Goal: Task Accomplishment & Management: Manage account settings

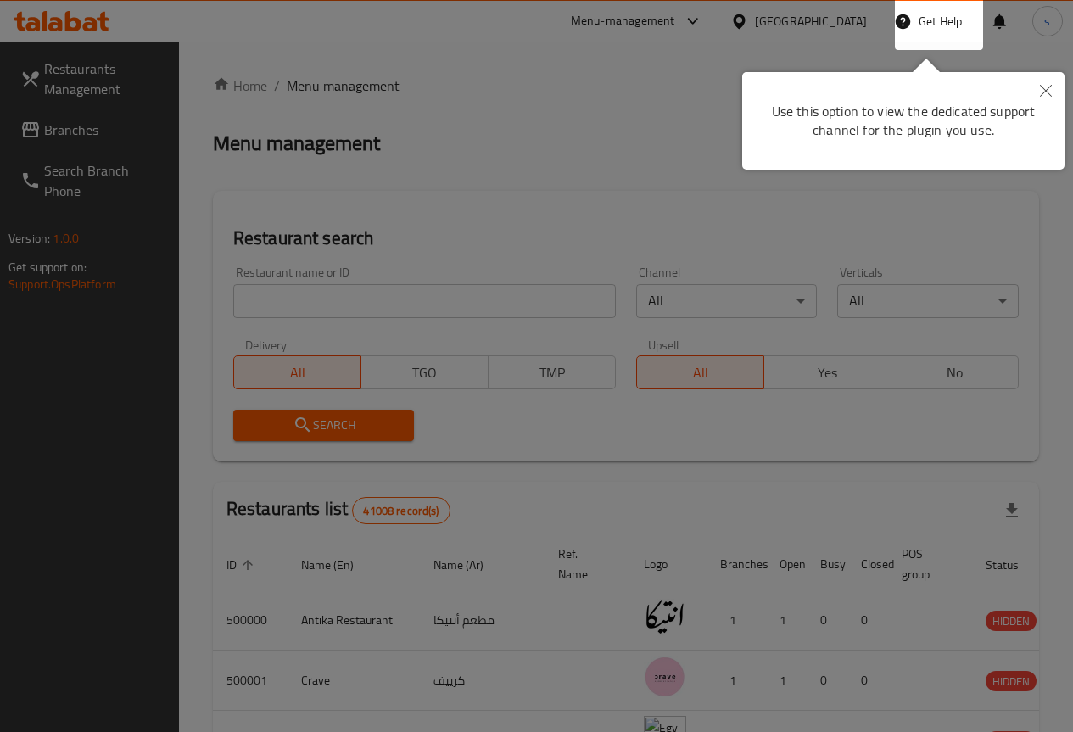
click at [1042, 89] on icon "Close" at bounding box center [1046, 91] width 12 height 12
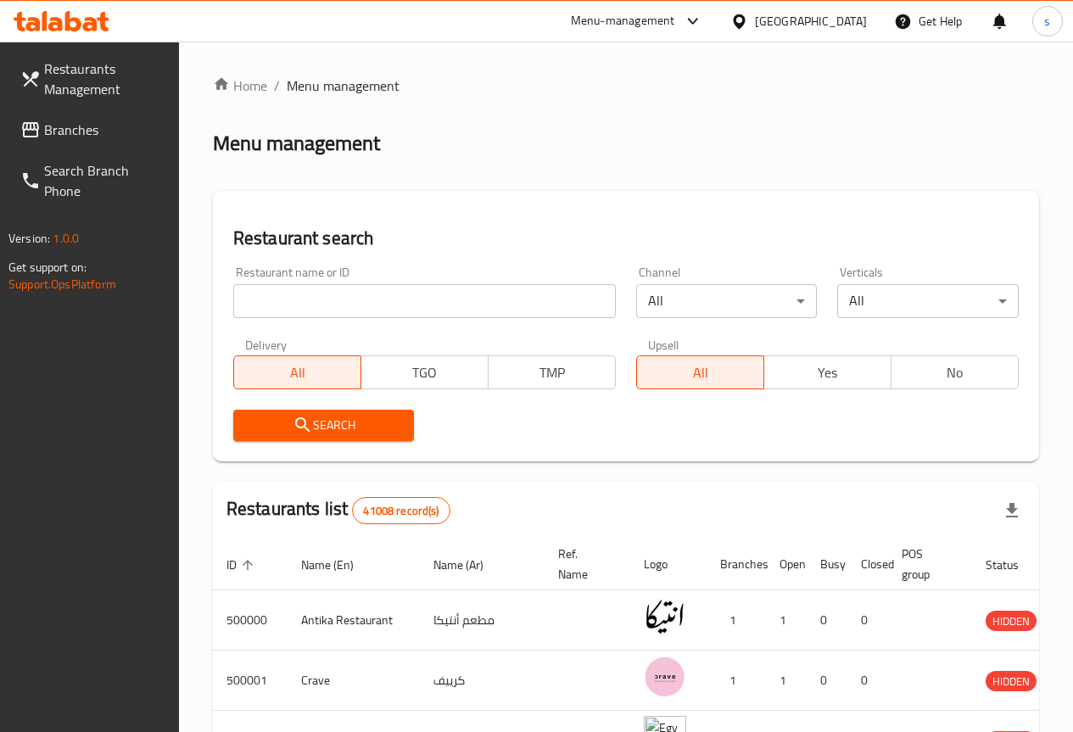
click at [627, 151] on div "Menu management" at bounding box center [626, 143] width 827 height 27
click at [434, 135] on div "Menu management" at bounding box center [626, 143] width 827 height 27
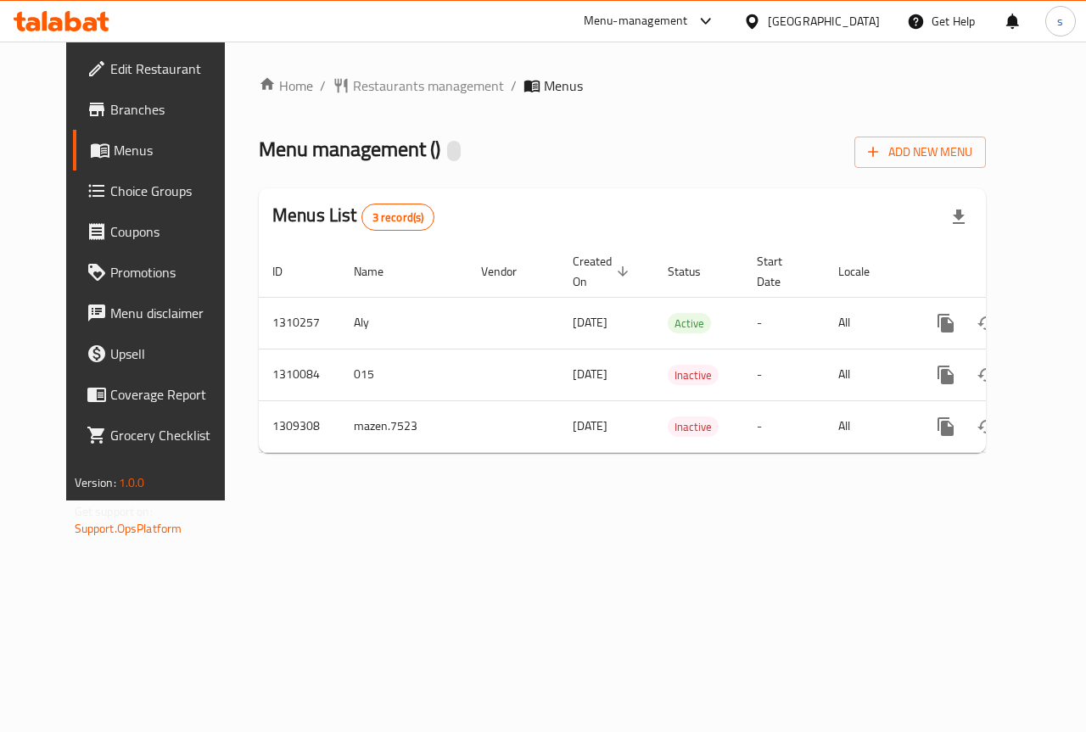
click at [566, 186] on div "Home / Restaurants management / Menus Menu management ( ) Add New Menu Menus Li…" at bounding box center [622, 271] width 727 height 391
click at [110, 70] on span "Edit Restaurant" at bounding box center [172, 69] width 124 height 20
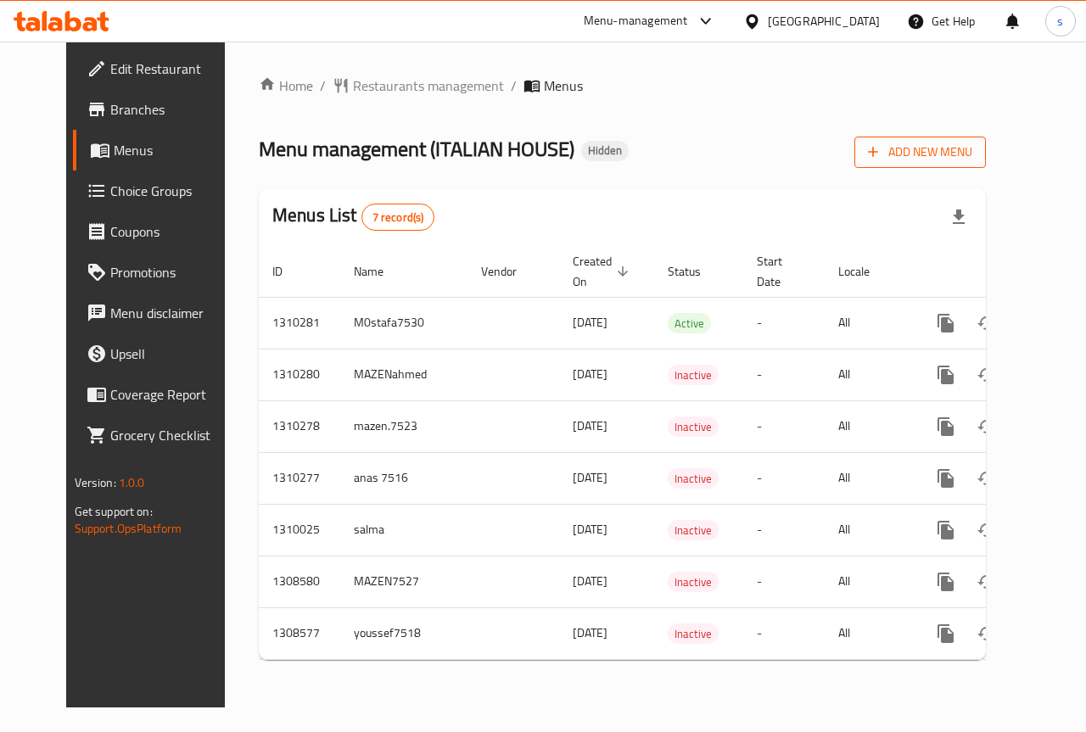
click at [972, 143] on span "Add New Menu" at bounding box center [920, 152] width 104 height 21
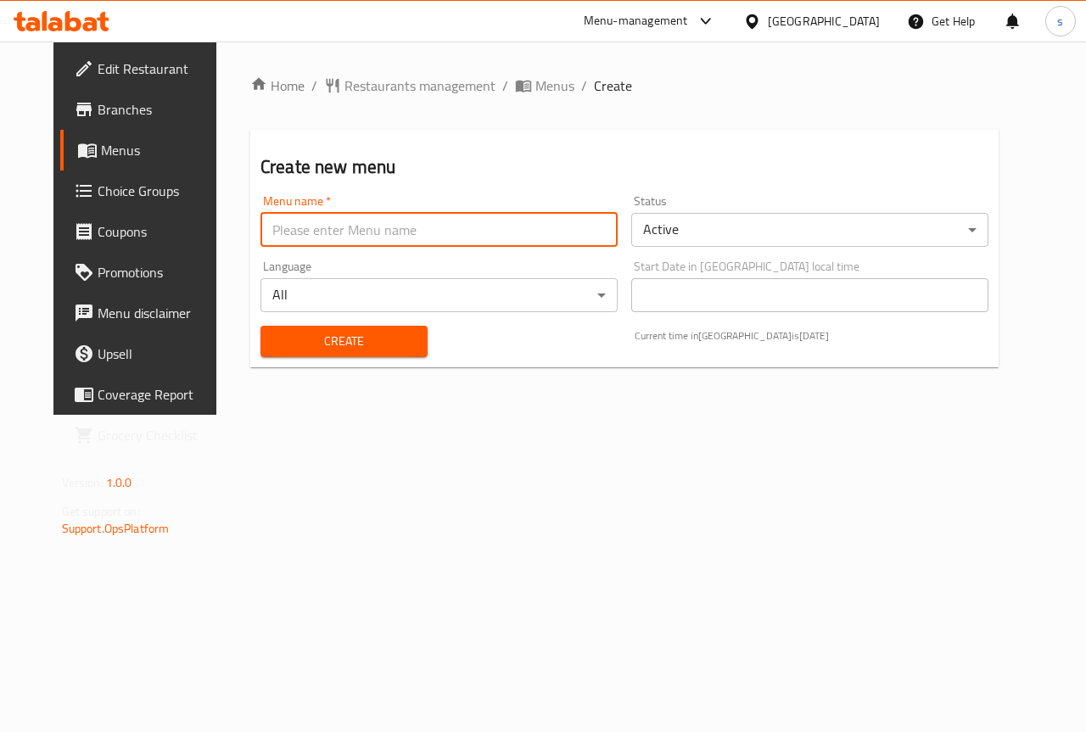
click at [418, 238] on input "text" at bounding box center [439, 230] width 357 height 34
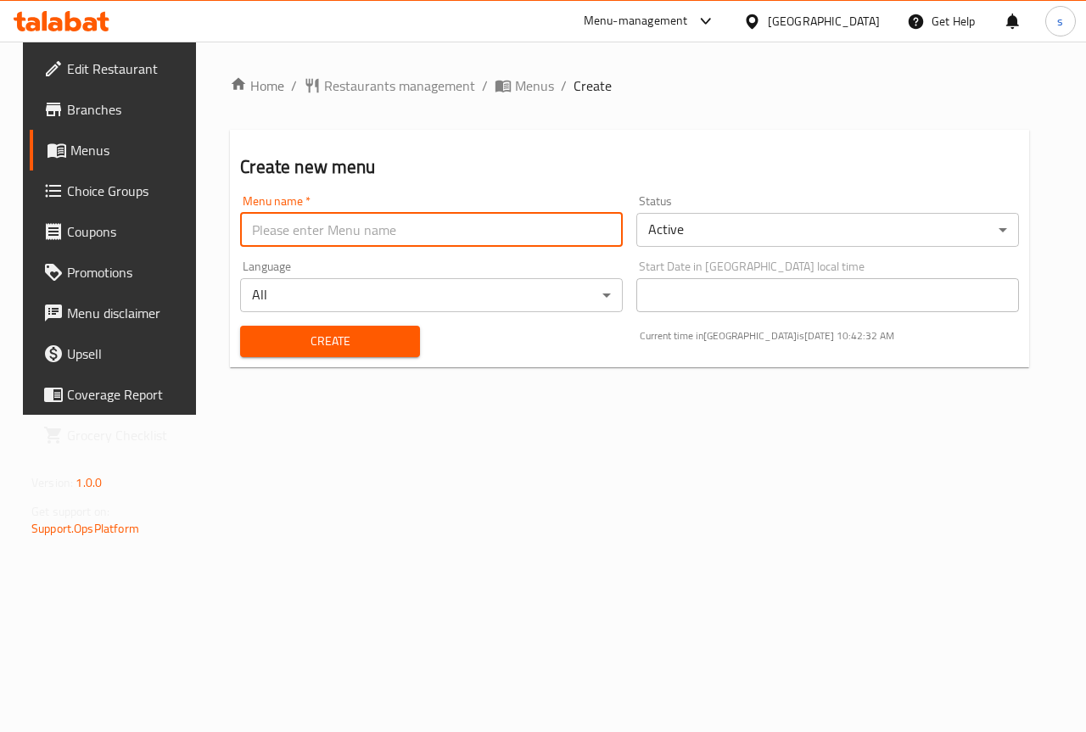
type input "Salma.7529"
click at [362, 340] on span "Create" at bounding box center [330, 341] width 152 height 21
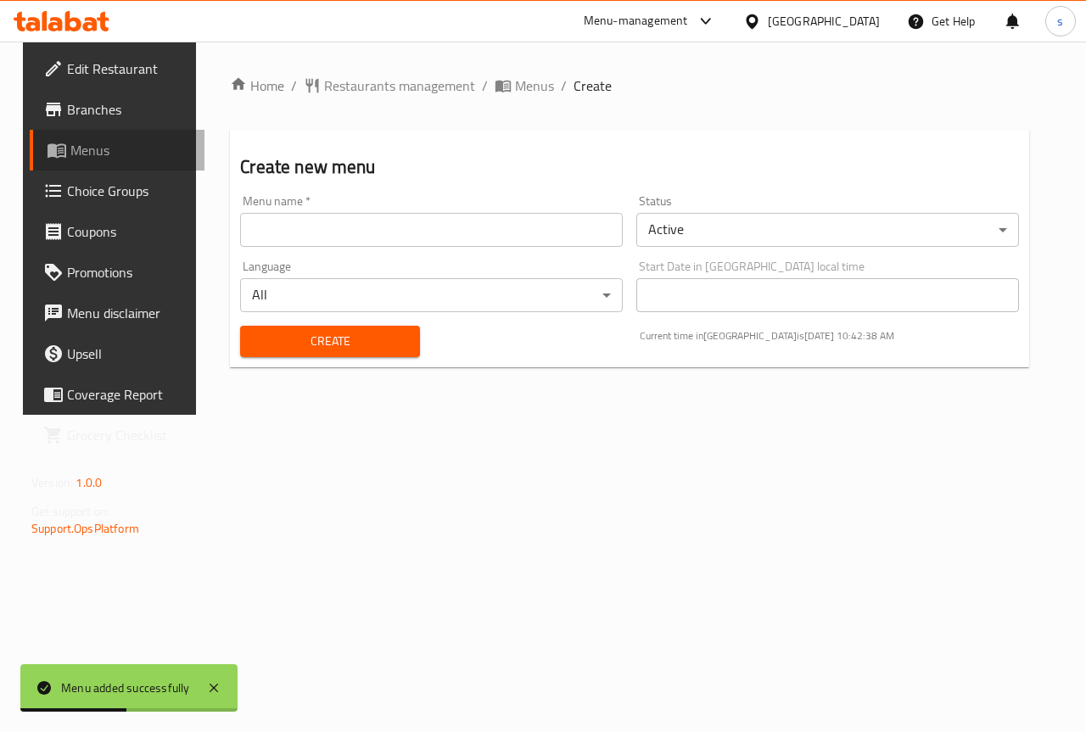
click at [70, 150] on span "Menus" at bounding box center [130, 150] width 121 height 20
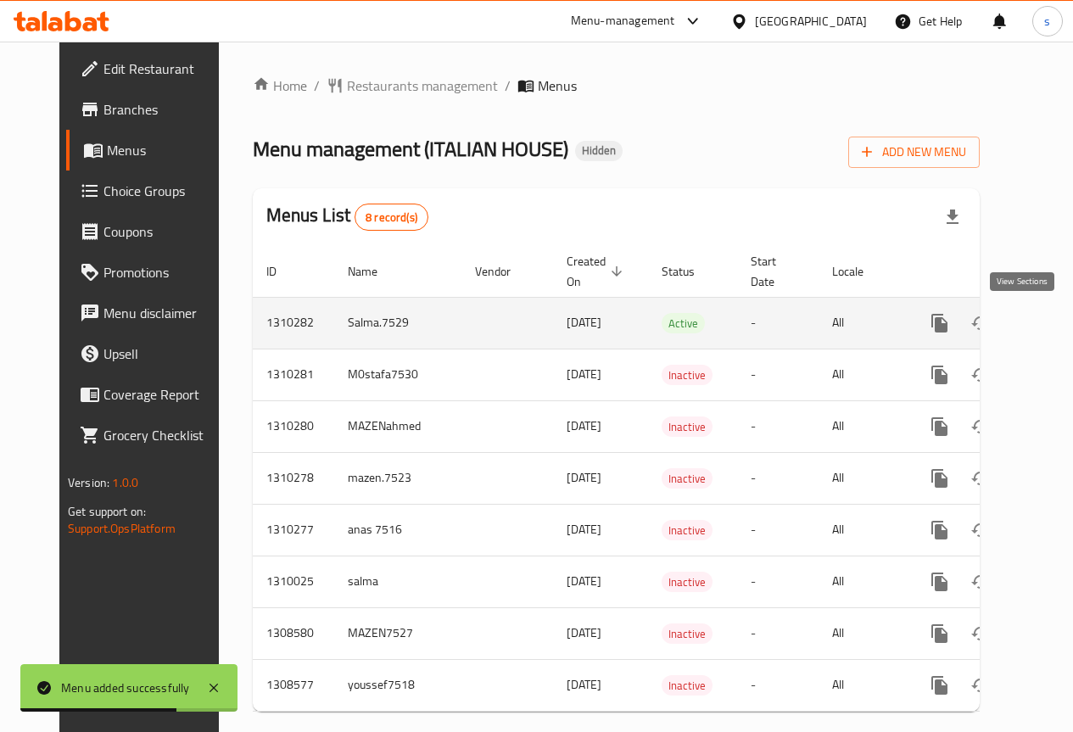
click at [1052, 318] on icon "enhanced table" at bounding box center [1062, 323] width 20 height 20
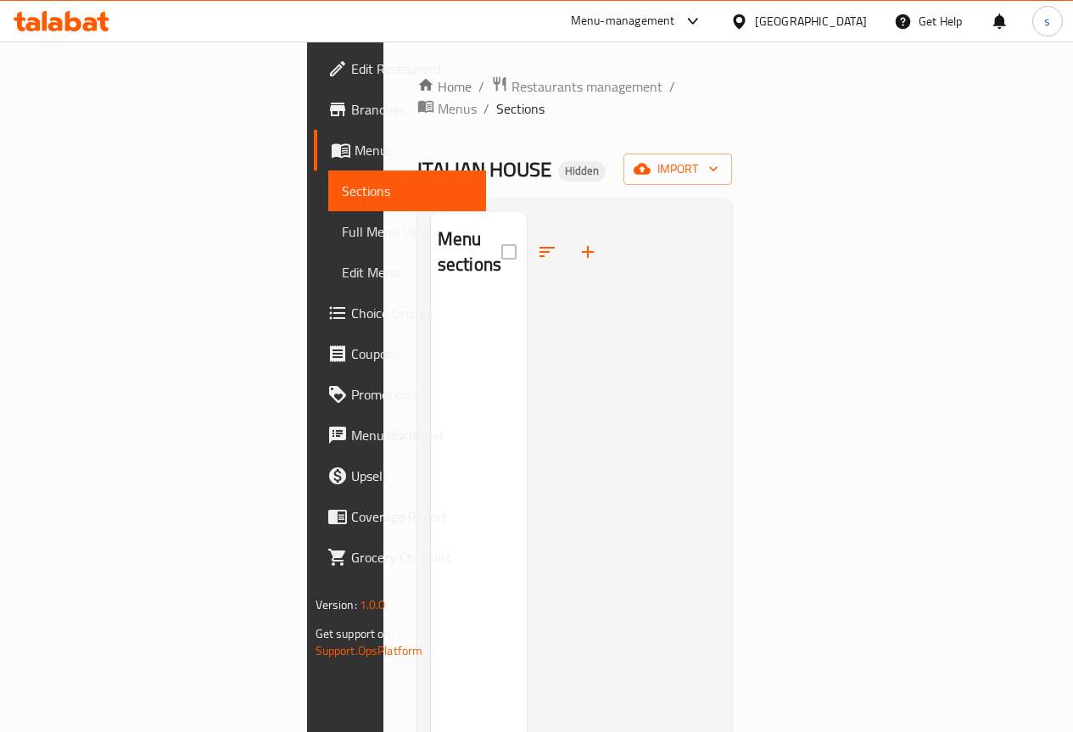
click at [733, 154] on div "ITALIAN HOUSE Hidden import" at bounding box center [576, 169] width 316 height 31
click at [732, 154] on button "import" at bounding box center [678, 169] width 109 height 31
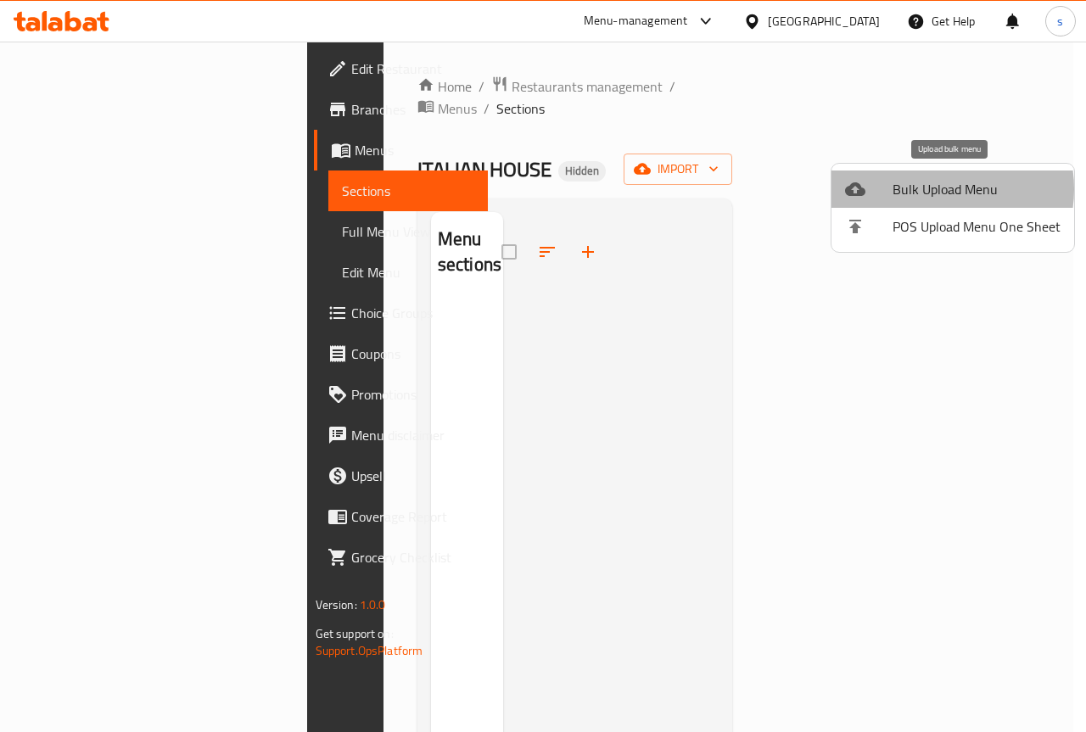
click at [934, 189] on span "Bulk Upload Menu" at bounding box center [977, 189] width 168 height 20
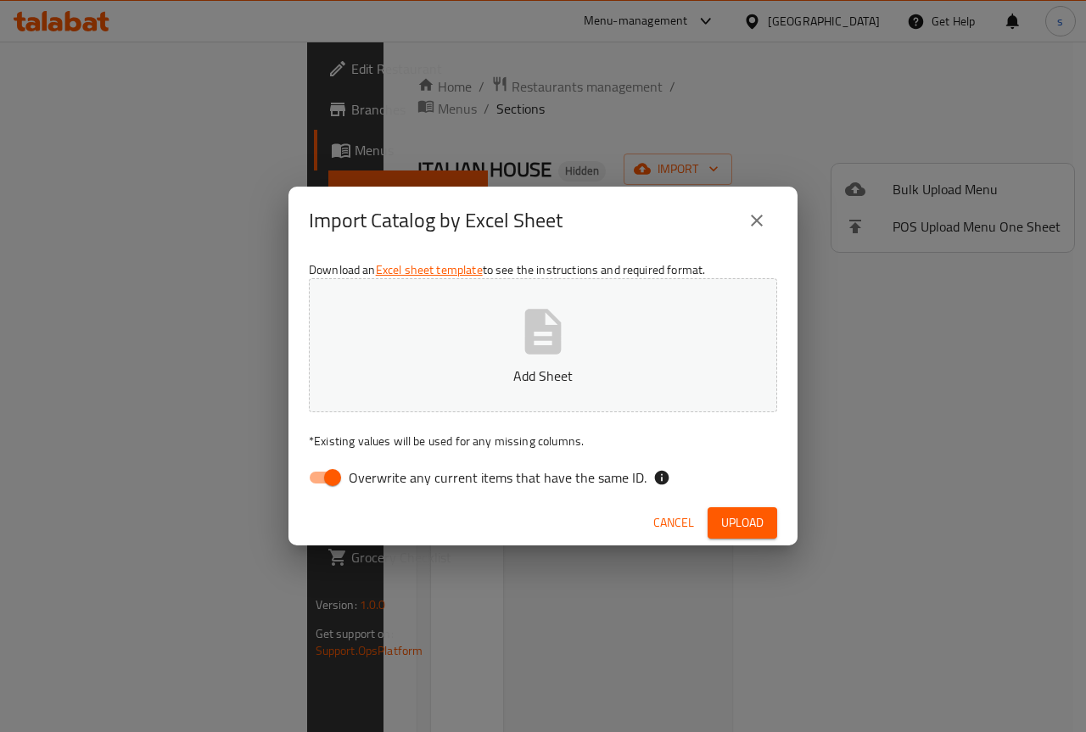
click at [546, 337] on icon "button" at bounding box center [543, 331] width 36 height 45
click at [330, 479] on input "Overwrite any current items that have the same ID." at bounding box center [332, 478] width 97 height 32
checkbox input "false"
click at [737, 522] on span "Upload" at bounding box center [742, 523] width 42 height 21
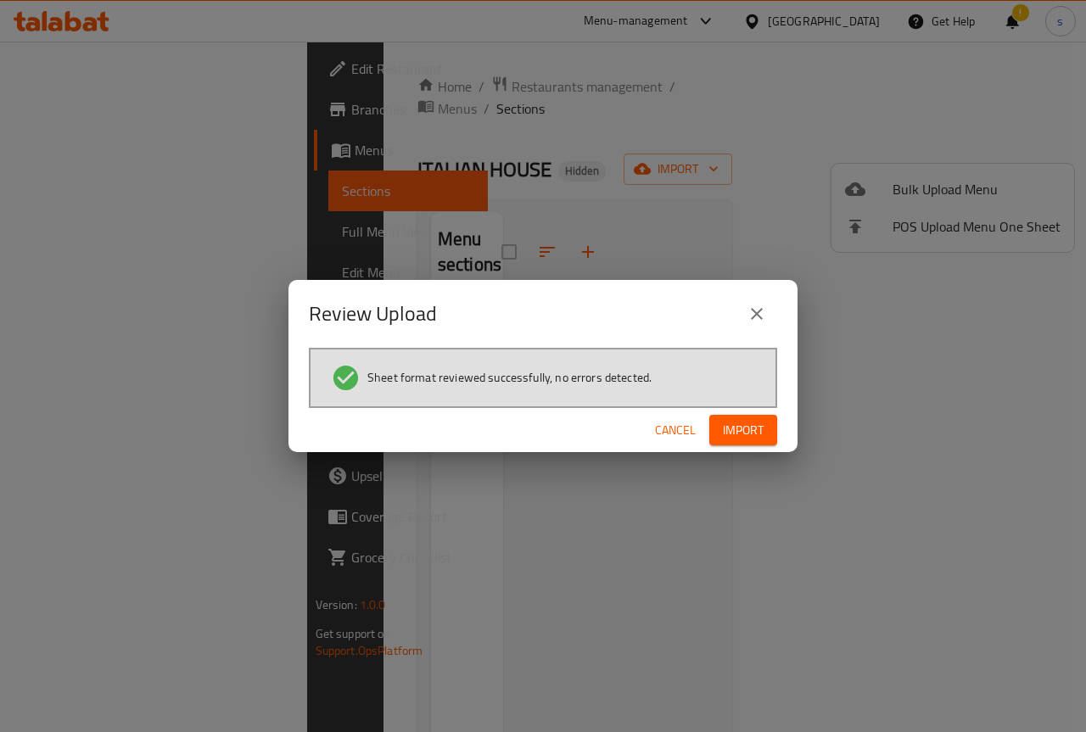
click at [755, 430] on span "Import" at bounding box center [743, 430] width 41 height 21
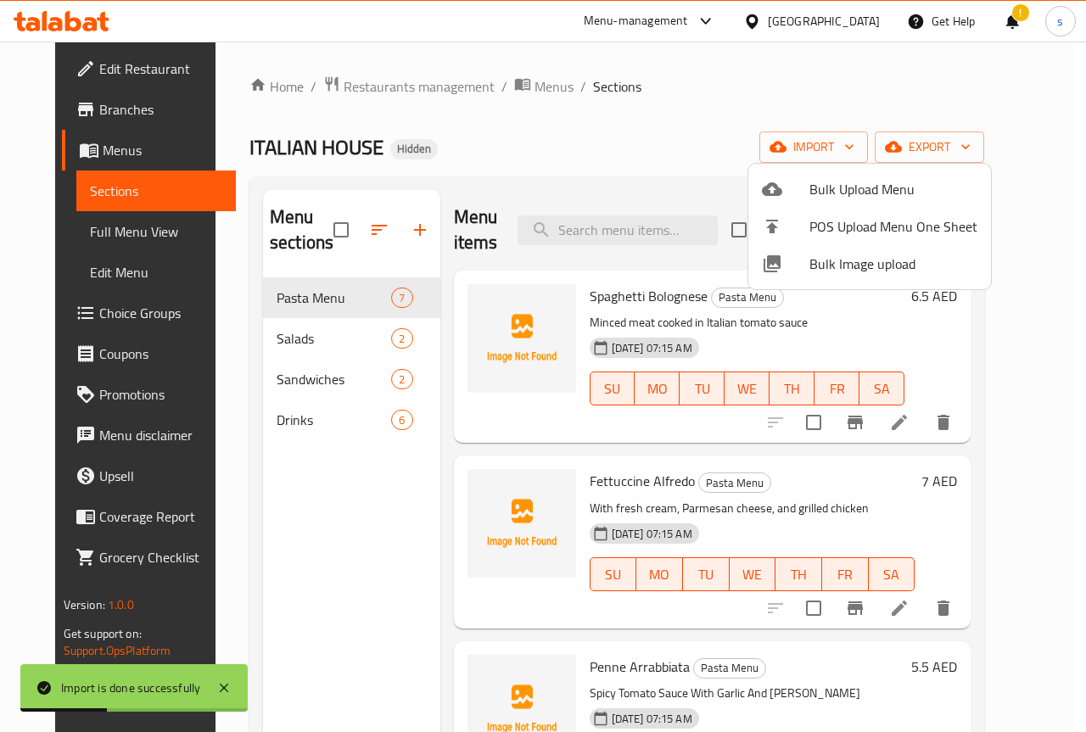
click at [753, 115] on div at bounding box center [543, 366] width 1086 height 732
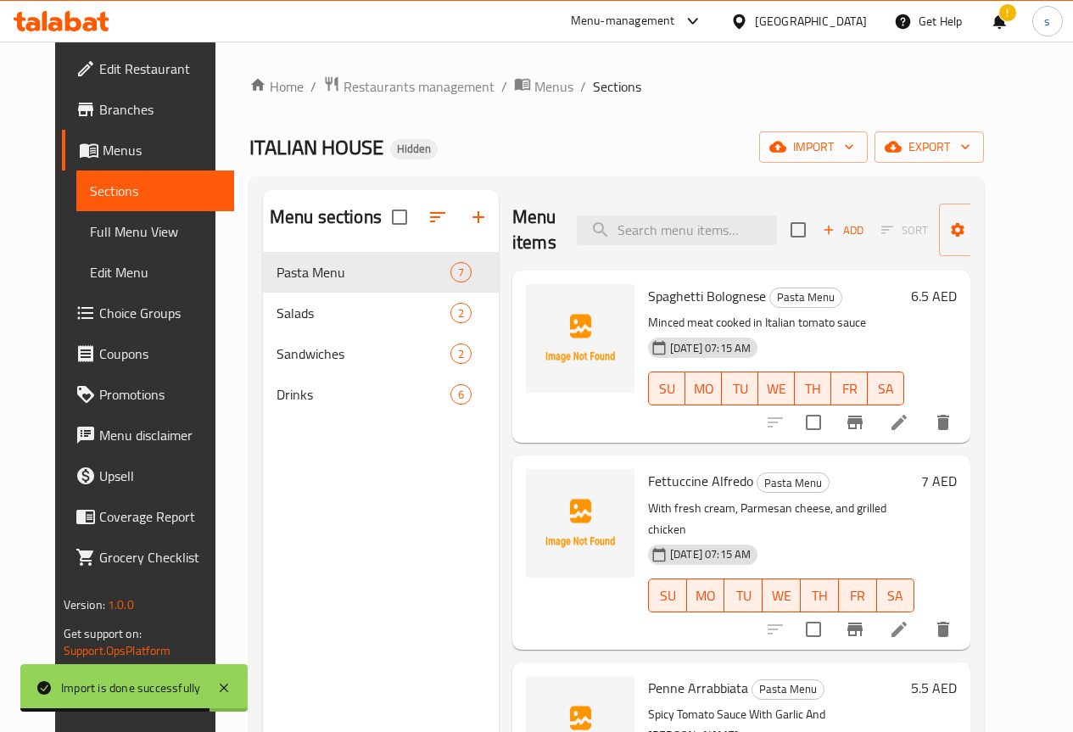
click at [90, 234] on span "Full Menu View" at bounding box center [155, 231] width 131 height 20
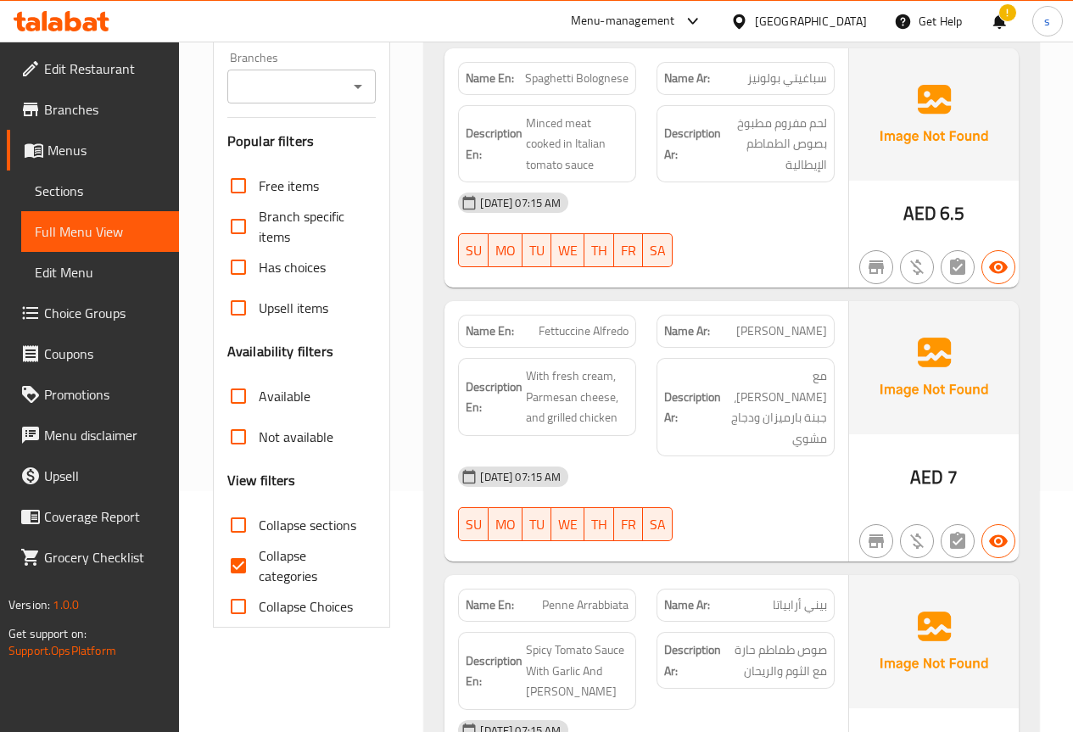
scroll to position [339, 0]
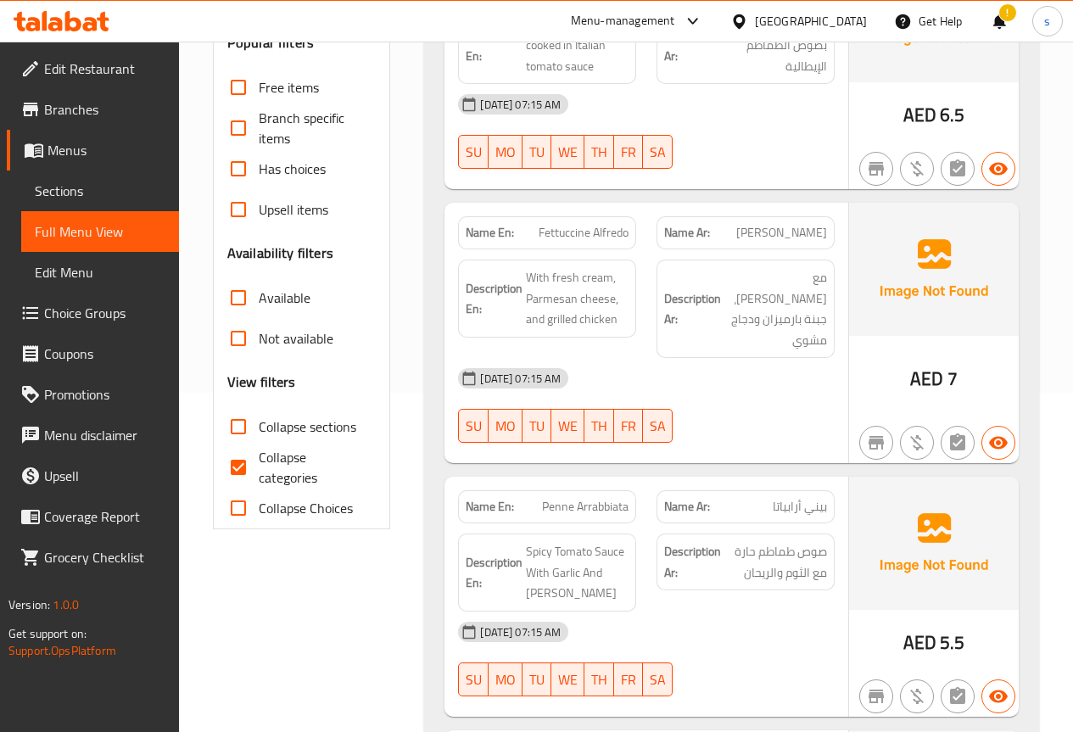
click at [251, 472] on input "Collapse categories" at bounding box center [238, 467] width 41 height 41
checkbox input "false"
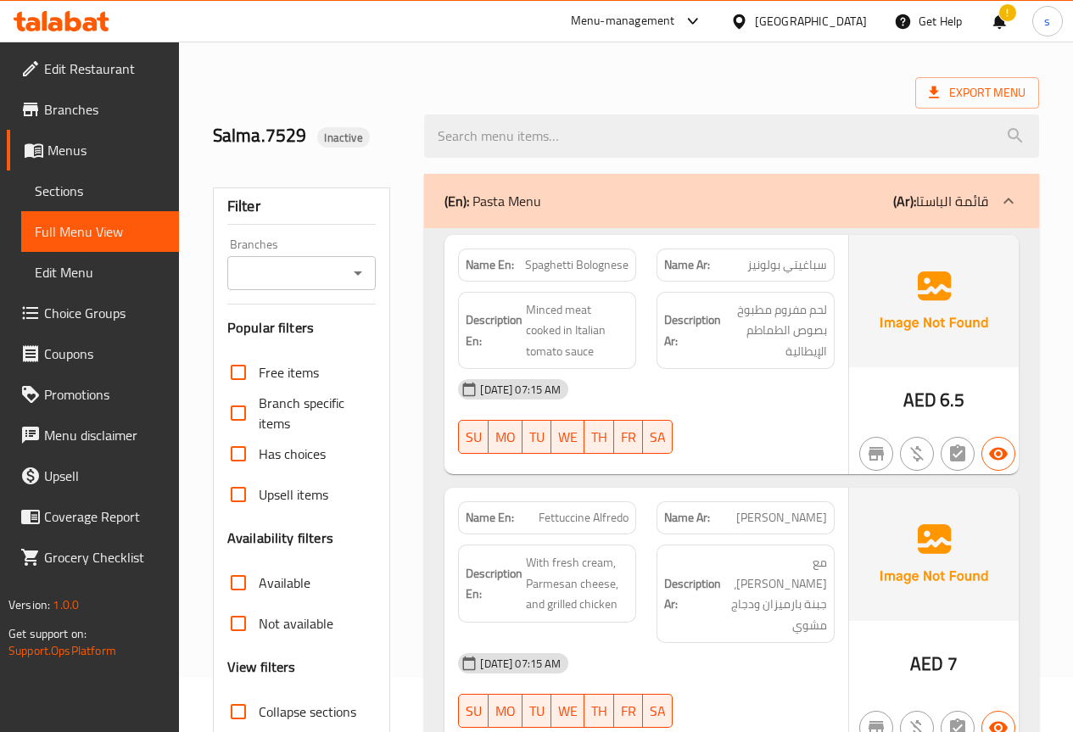
scroll to position [85, 0]
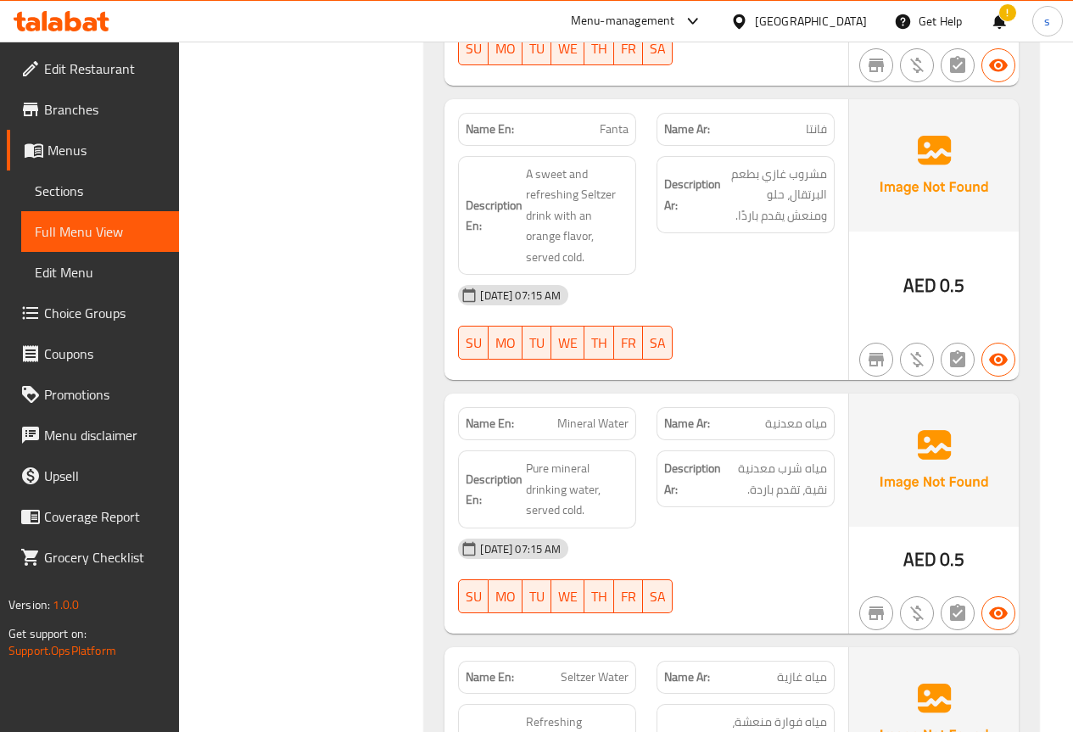
scroll to position [4404, 0]
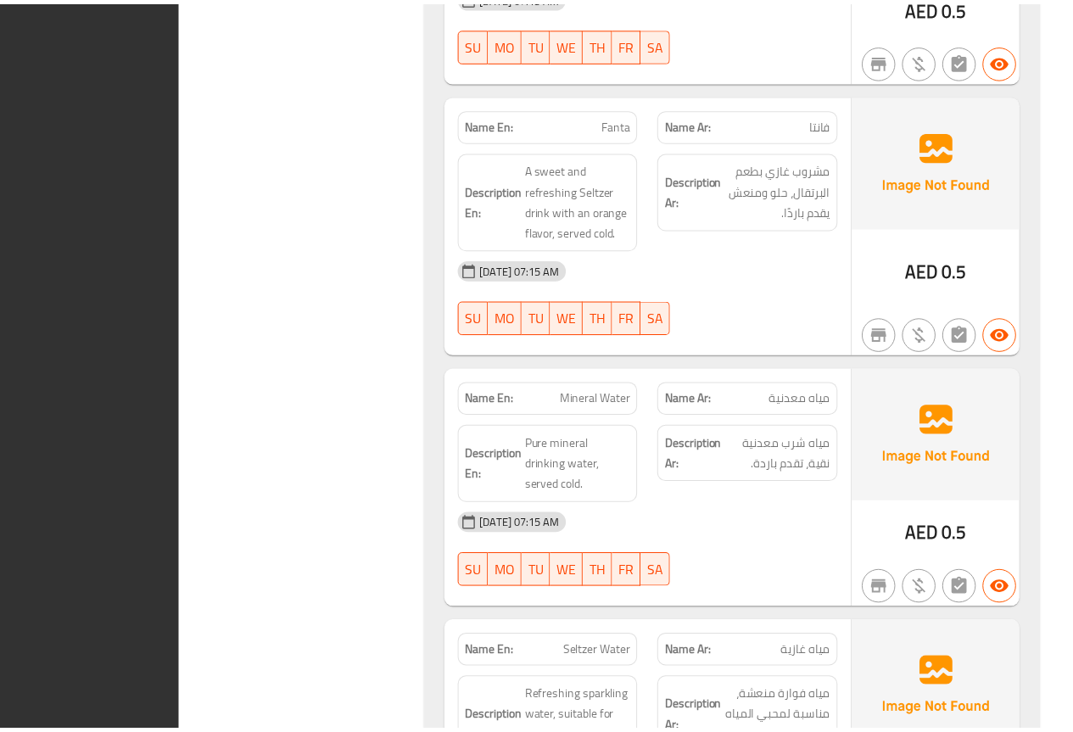
scroll to position [4363, 0]
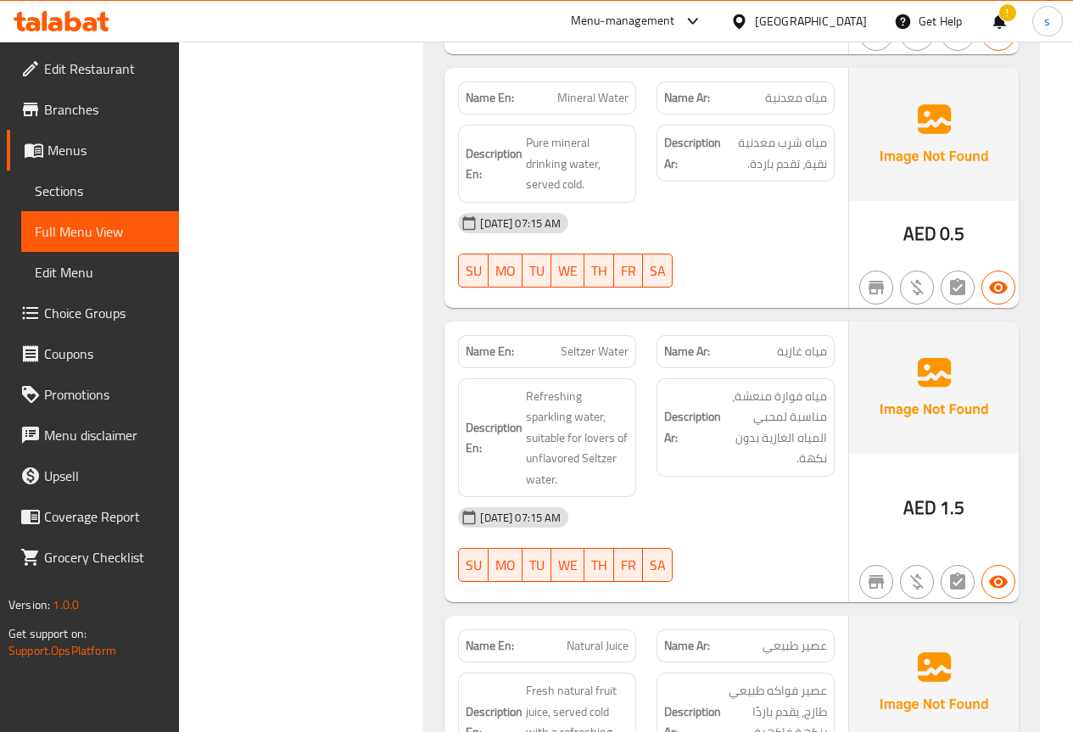
scroll to position [4404, 0]
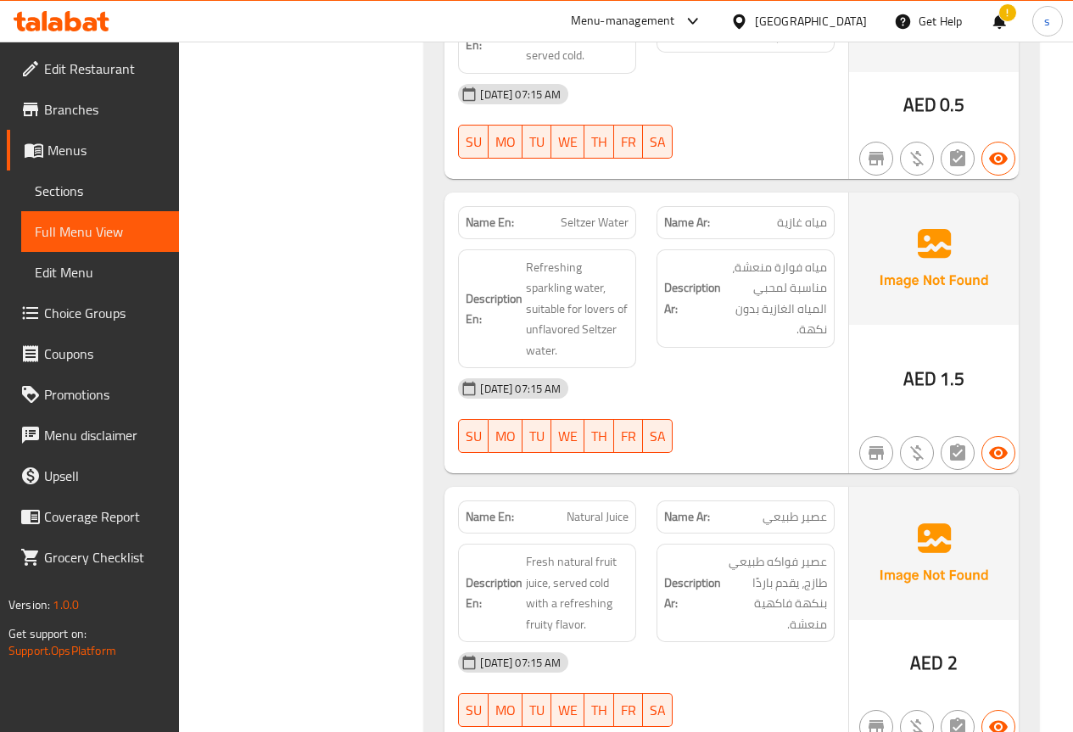
click at [1006, 20] on div "!" at bounding box center [999, 21] width 19 height 41
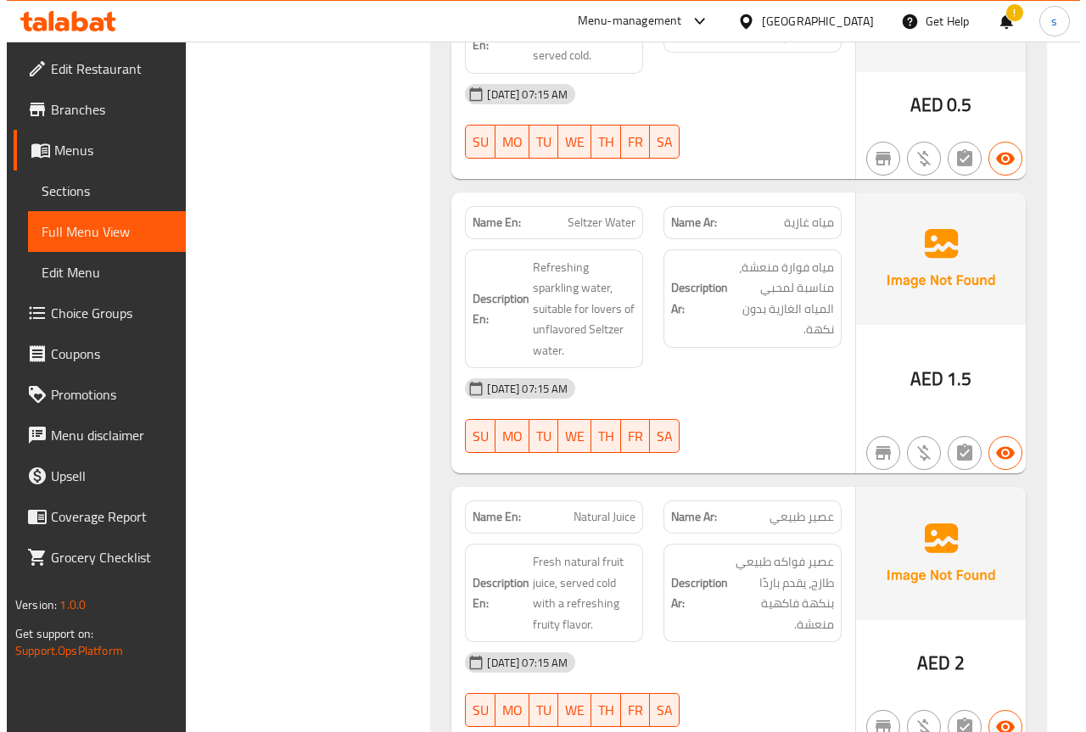
scroll to position [4363, 0]
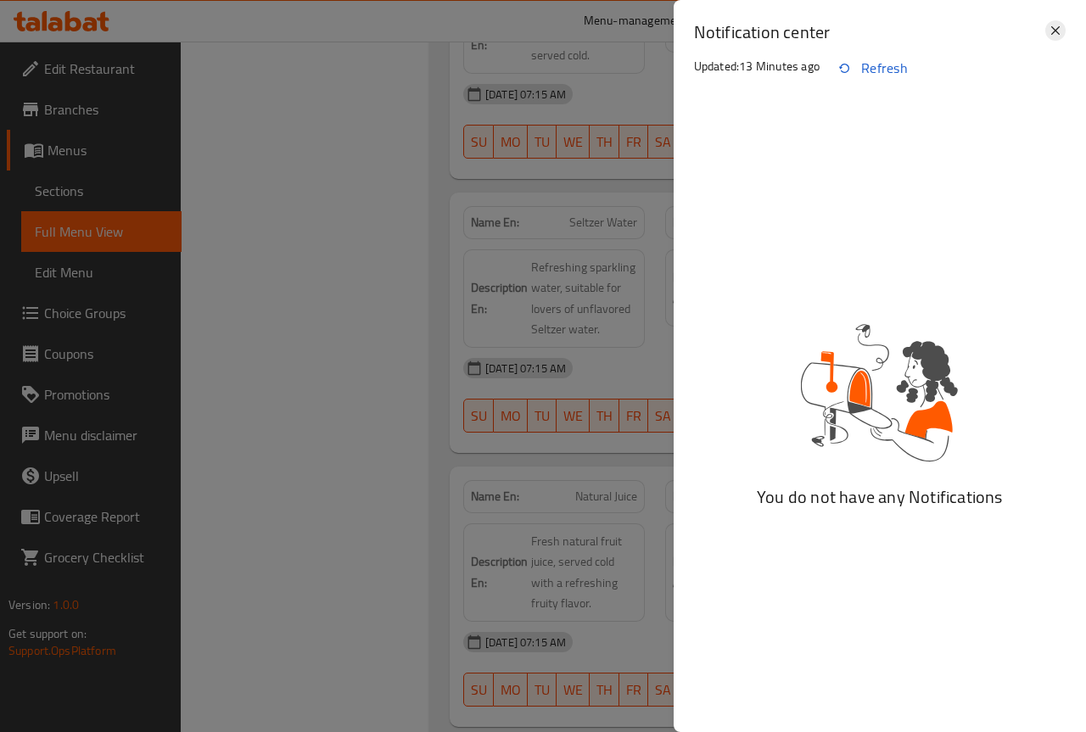
click at [1057, 31] on icon at bounding box center [1055, 30] width 8 height 8
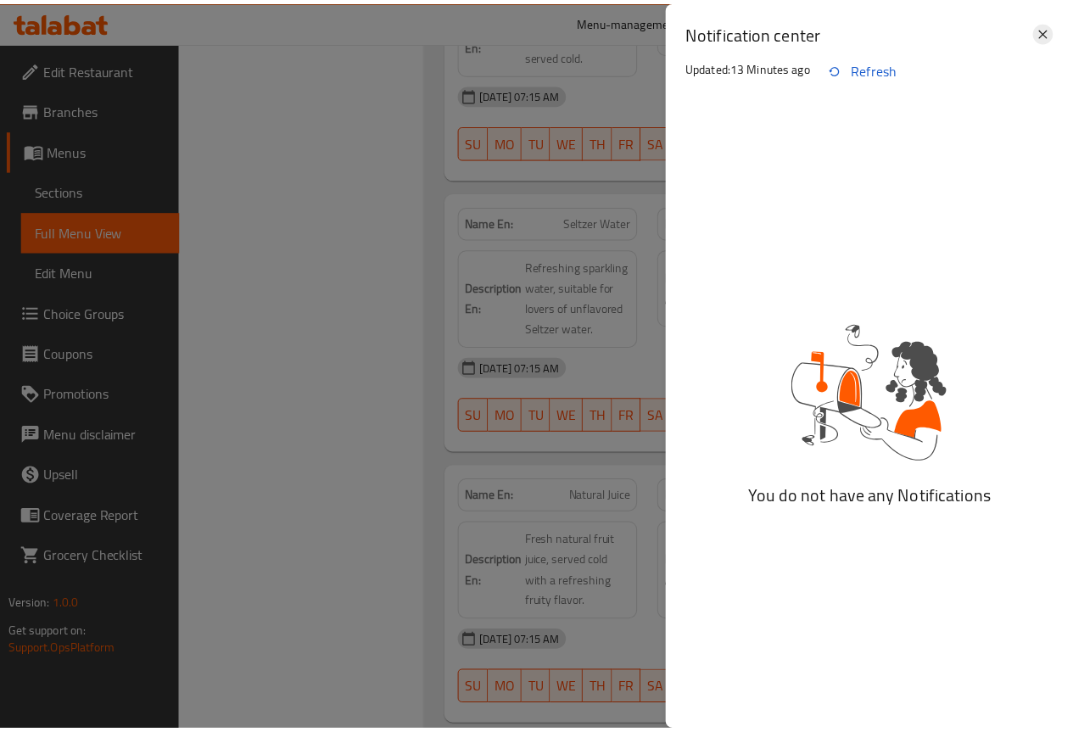
scroll to position [4404, 0]
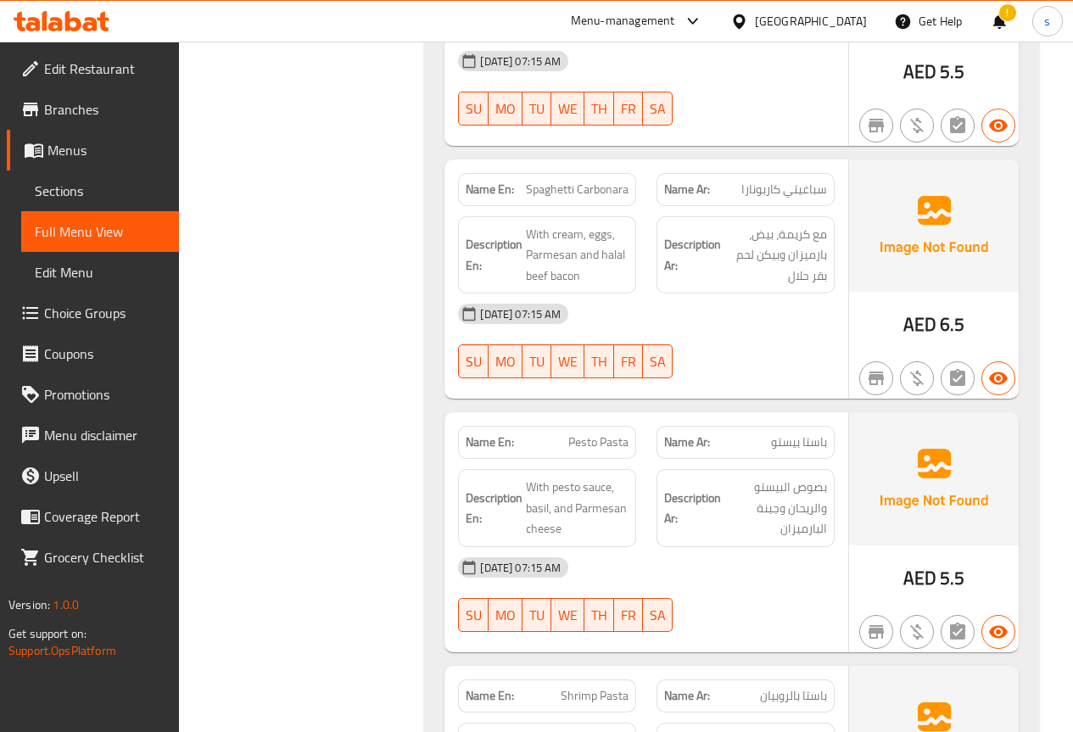
scroll to position [1018, 0]
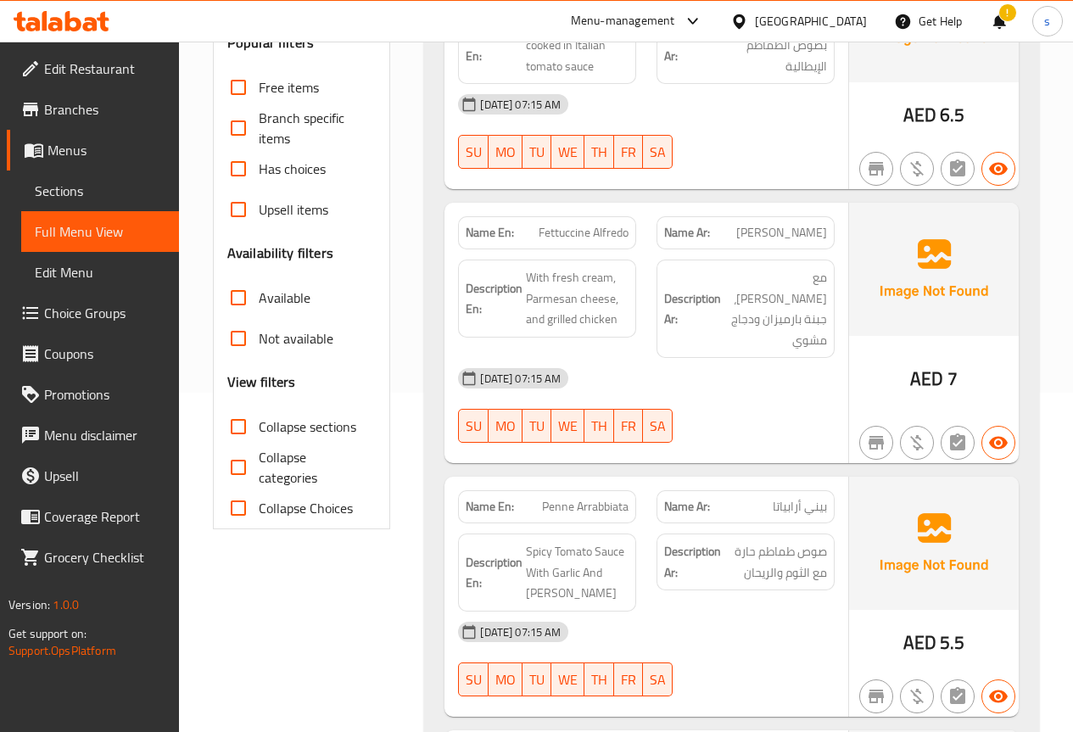
scroll to position [0, 0]
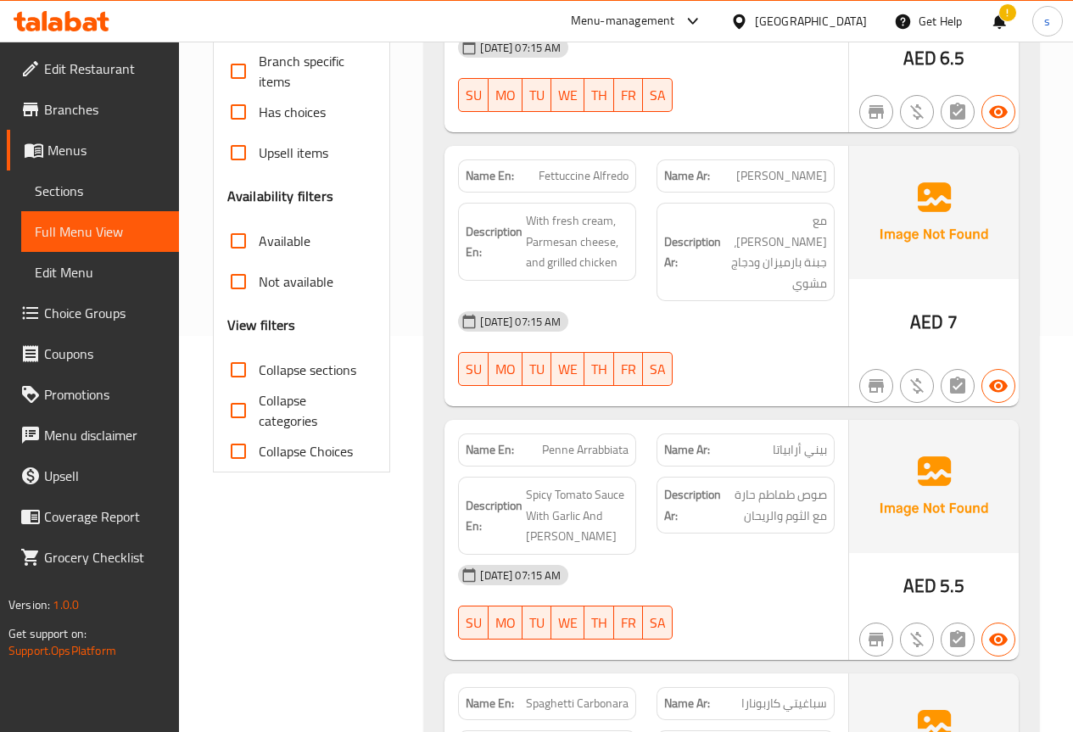
scroll to position [255, 0]
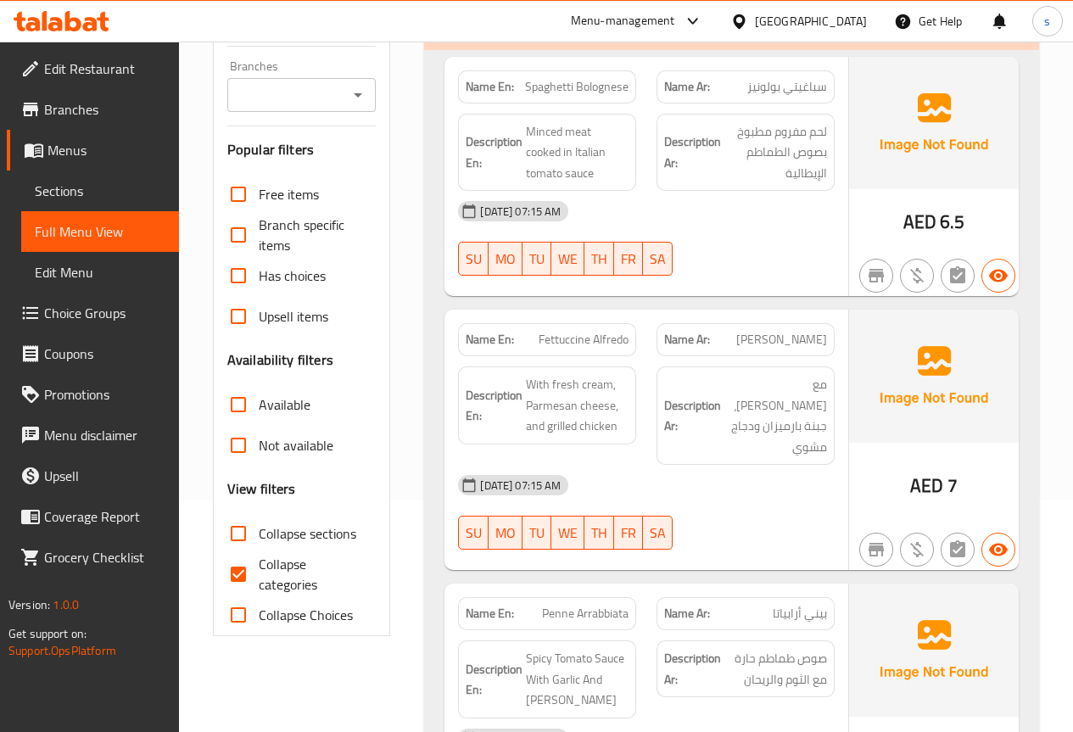
scroll to position [255, 0]
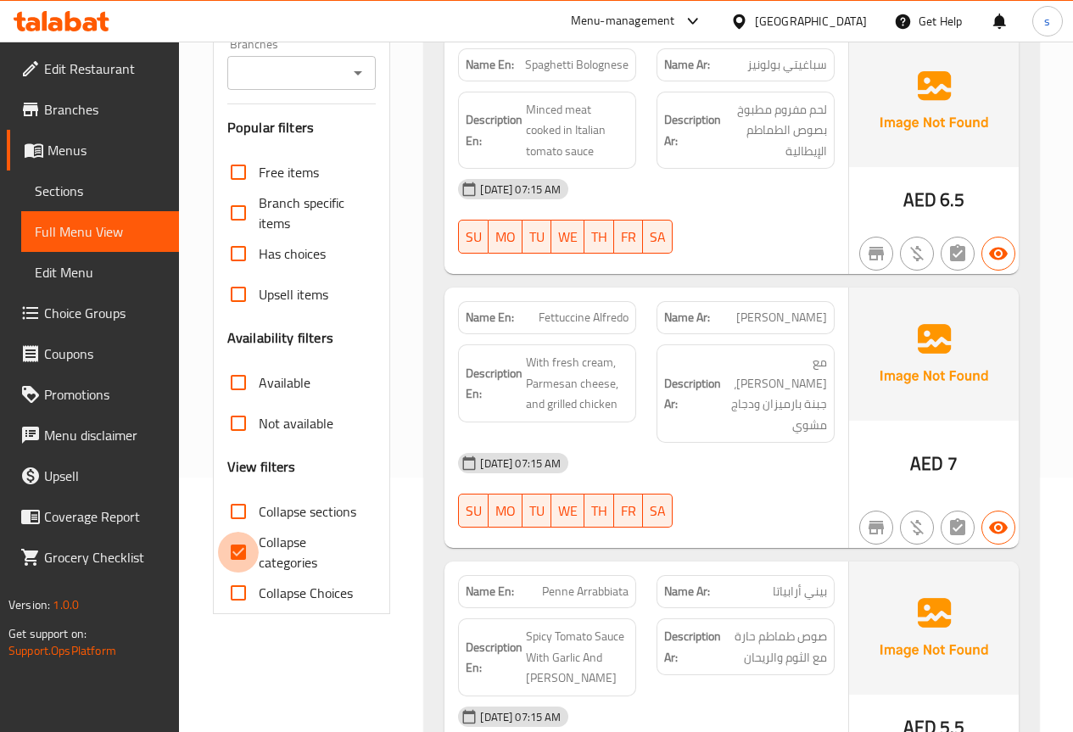
click at [255, 549] on input "Collapse categories" at bounding box center [238, 552] width 41 height 41
checkbox input "false"
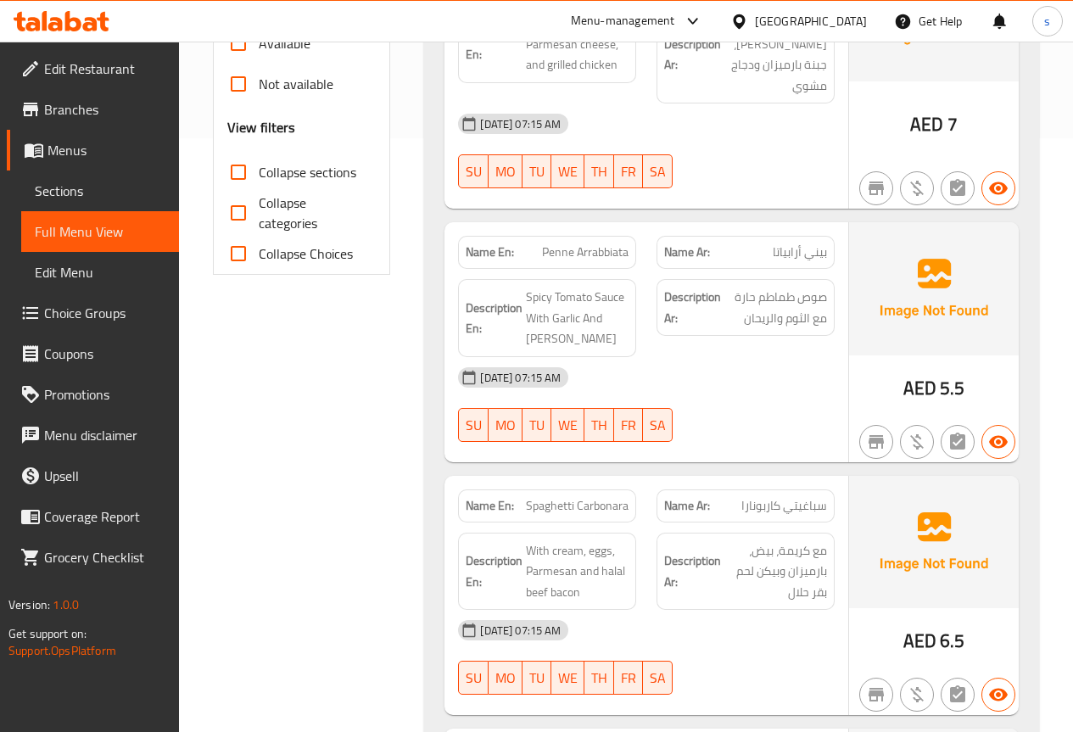
scroll to position [933, 0]
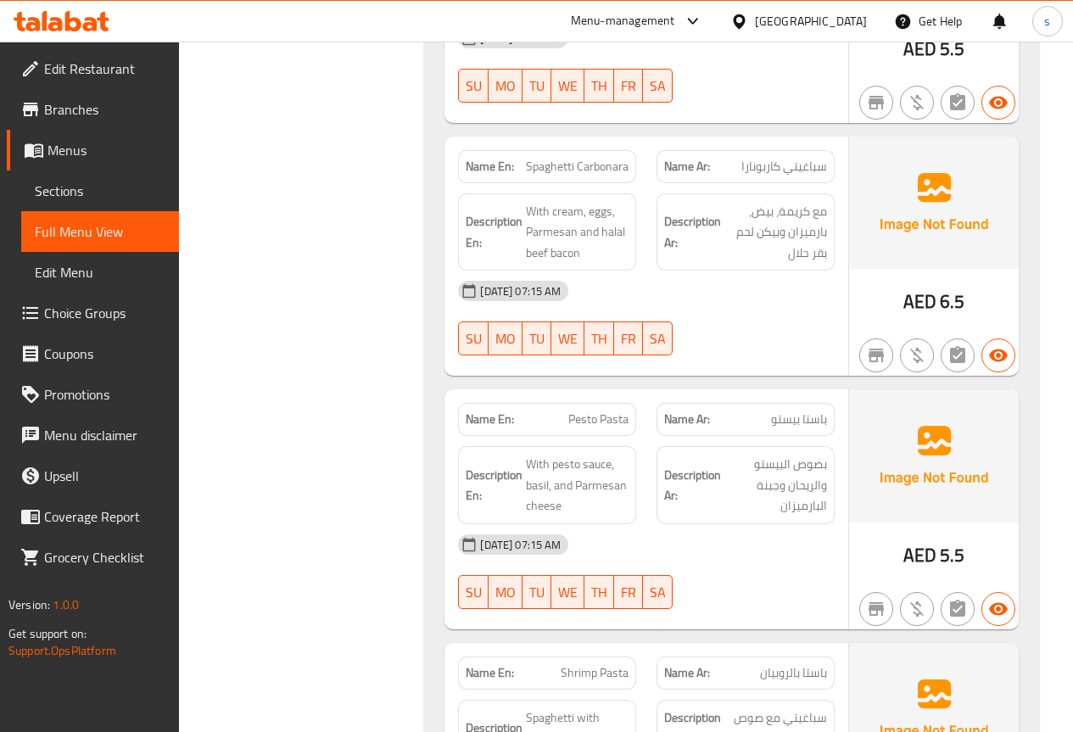
click at [1018, 199] on img at bounding box center [934, 203] width 170 height 132
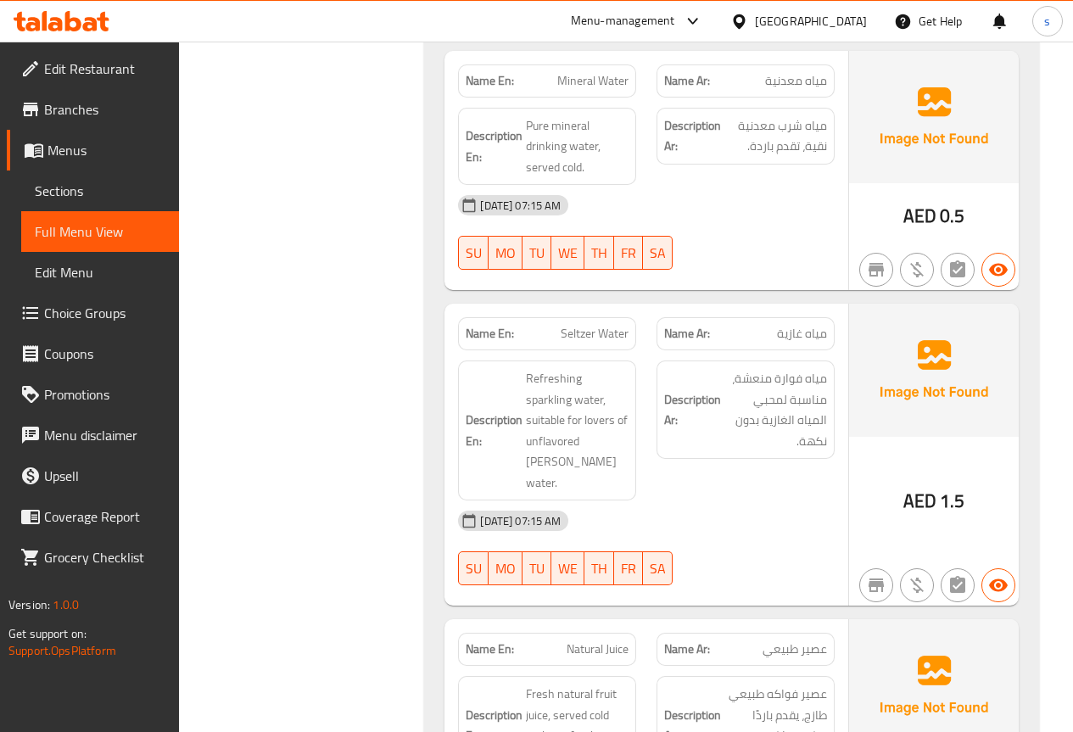
scroll to position [4283, 0]
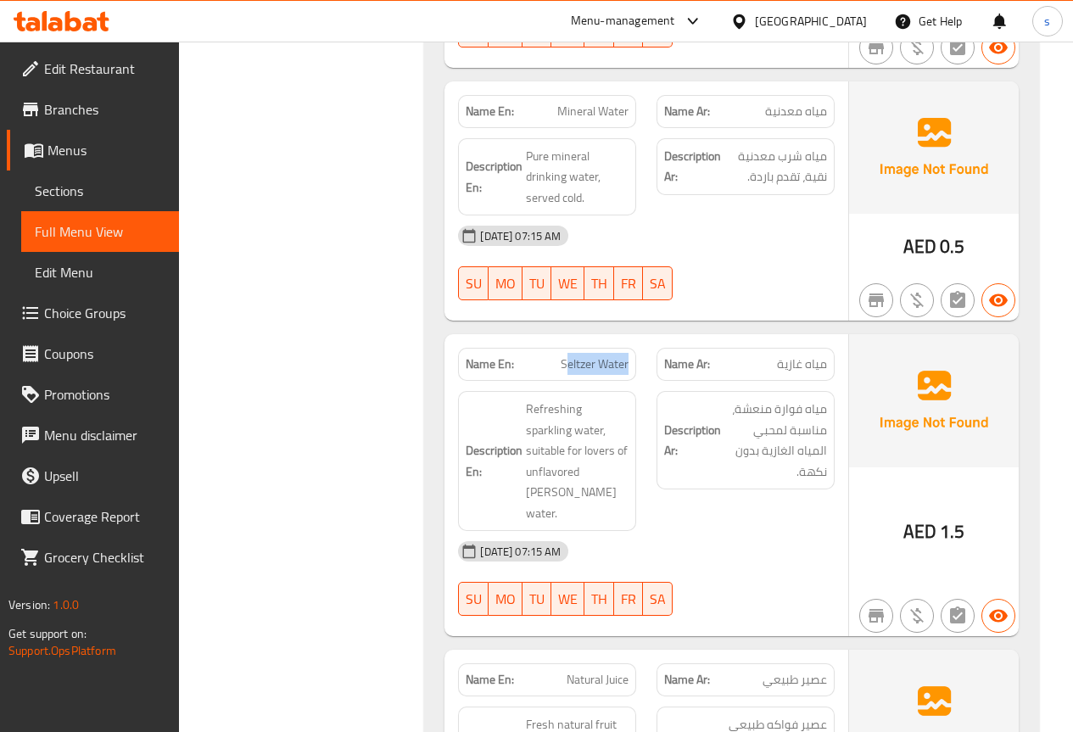
drag, startPoint x: 567, startPoint y: 283, endPoint x: 629, endPoint y: 283, distance: 61.9
click at [629, 356] on span "Seltzer Water" at bounding box center [595, 365] width 68 height 18
click at [614, 356] on span "Seltzer Water" at bounding box center [595, 365] width 68 height 18
drag, startPoint x: 558, startPoint y: 277, endPoint x: 633, endPoint y: 286, distance: 76.1
click at [633, 348] on div "Name En: Seltzer Water" at bounding box center [547, 364] width 178 height 33
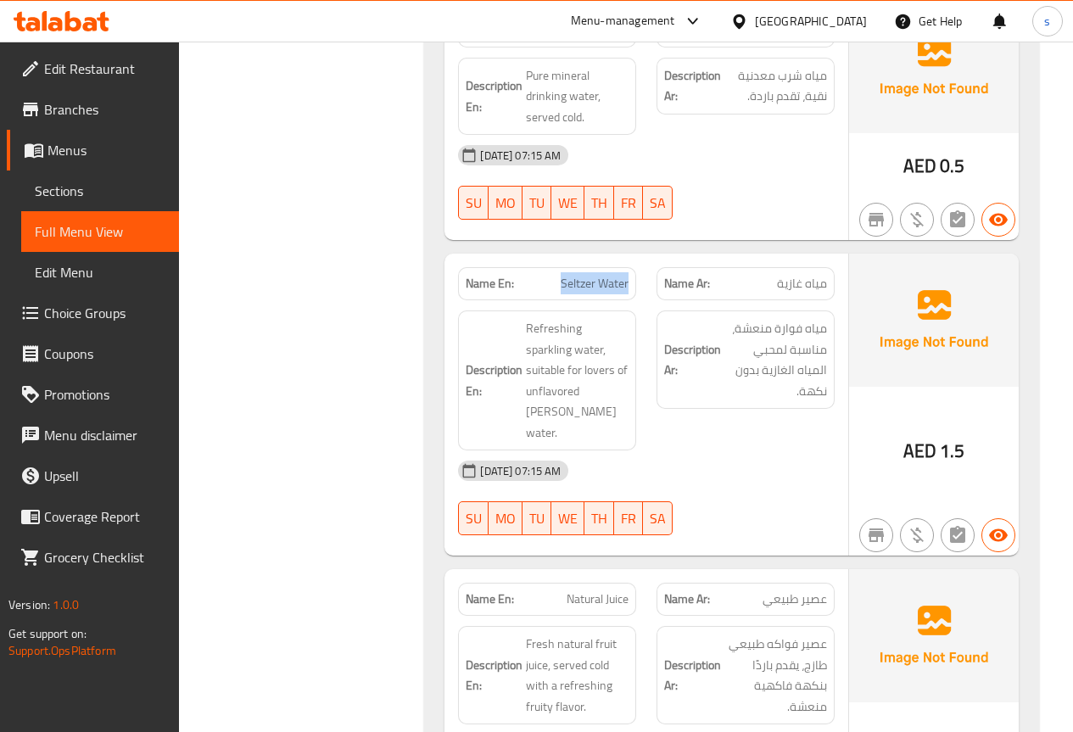
scroll to position [4404, 0]
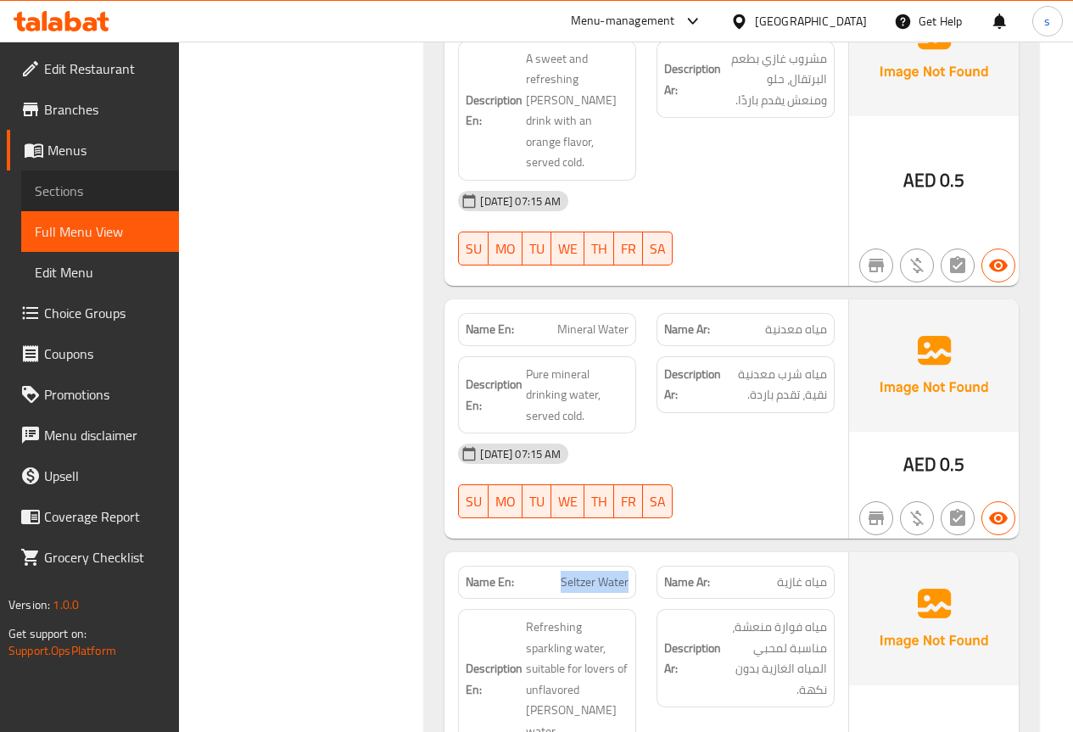
click at [86, 193] on span "Sections" at bounding box center [100, 191] width 131 height 20
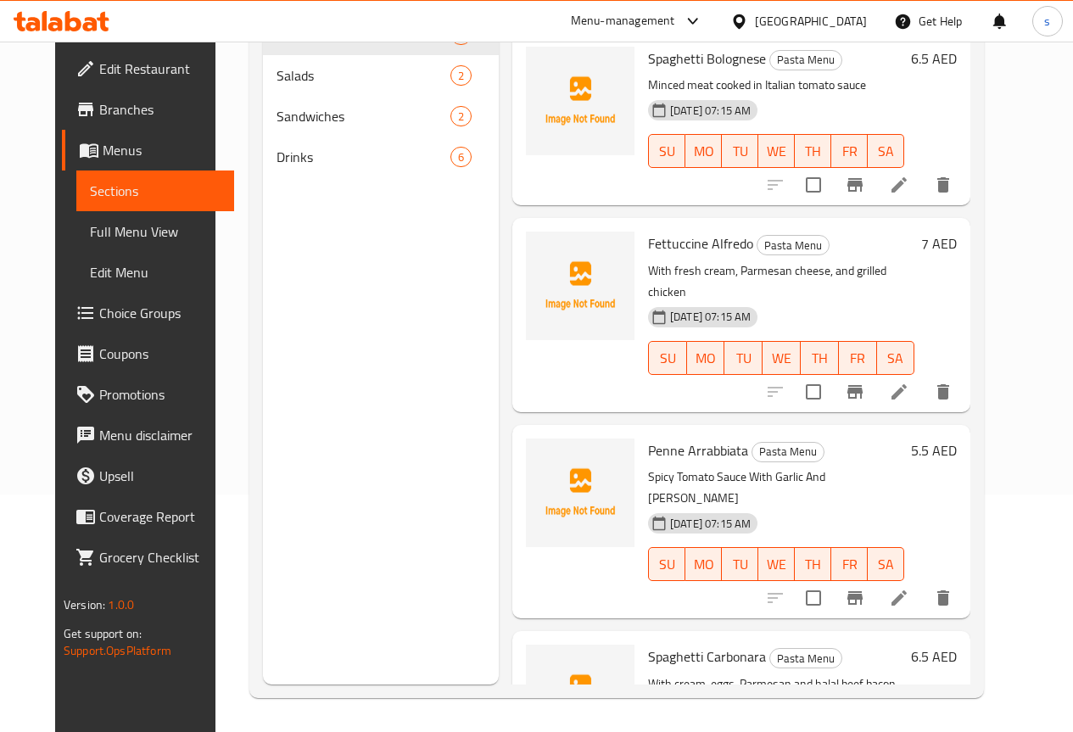
scroll to position [170, 0]
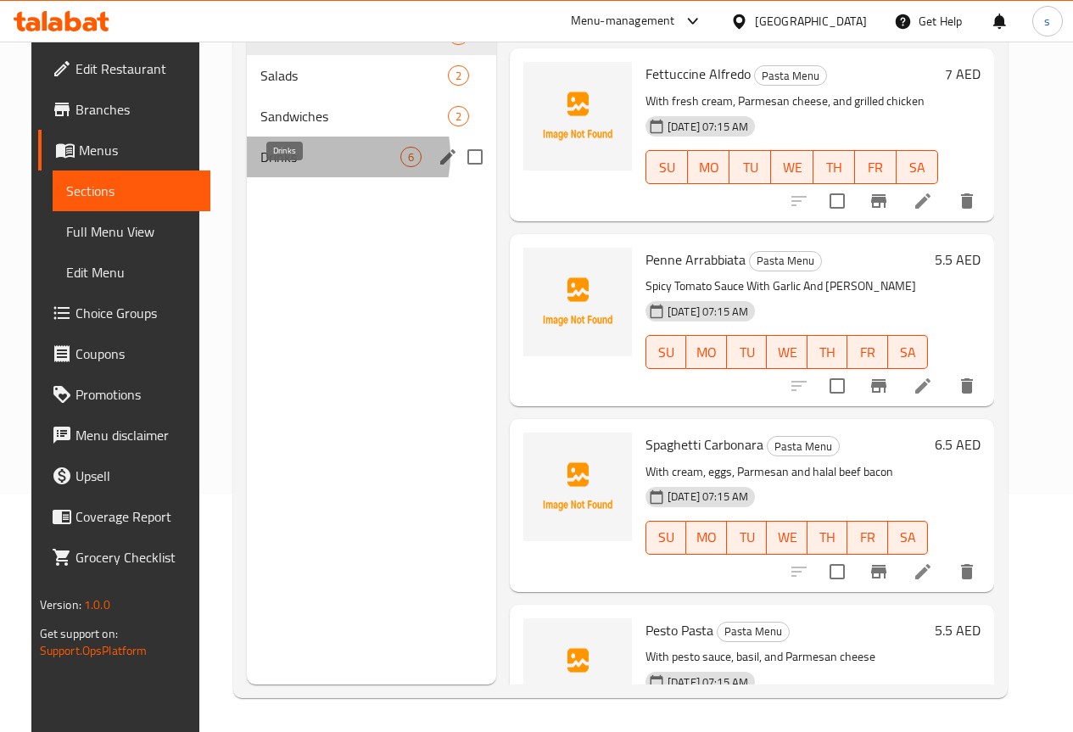
click at [314, 167] on span "Drinks" at bounding box center [331, 157] width 140 height 20
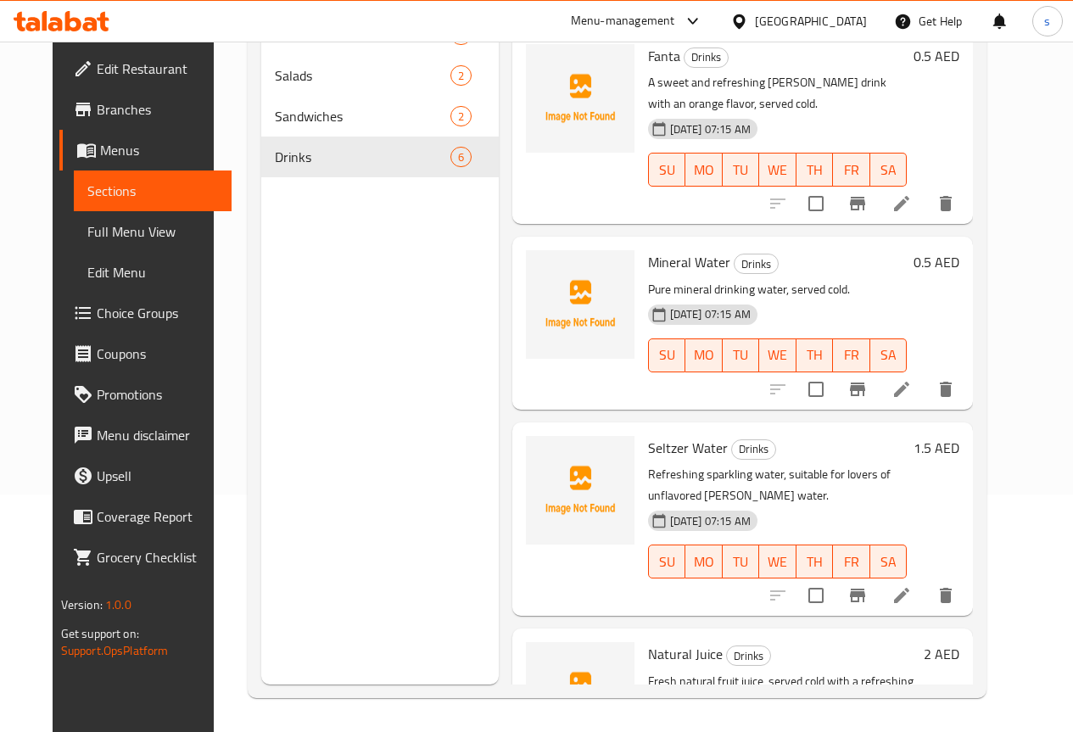
scroll to position [424, 0]
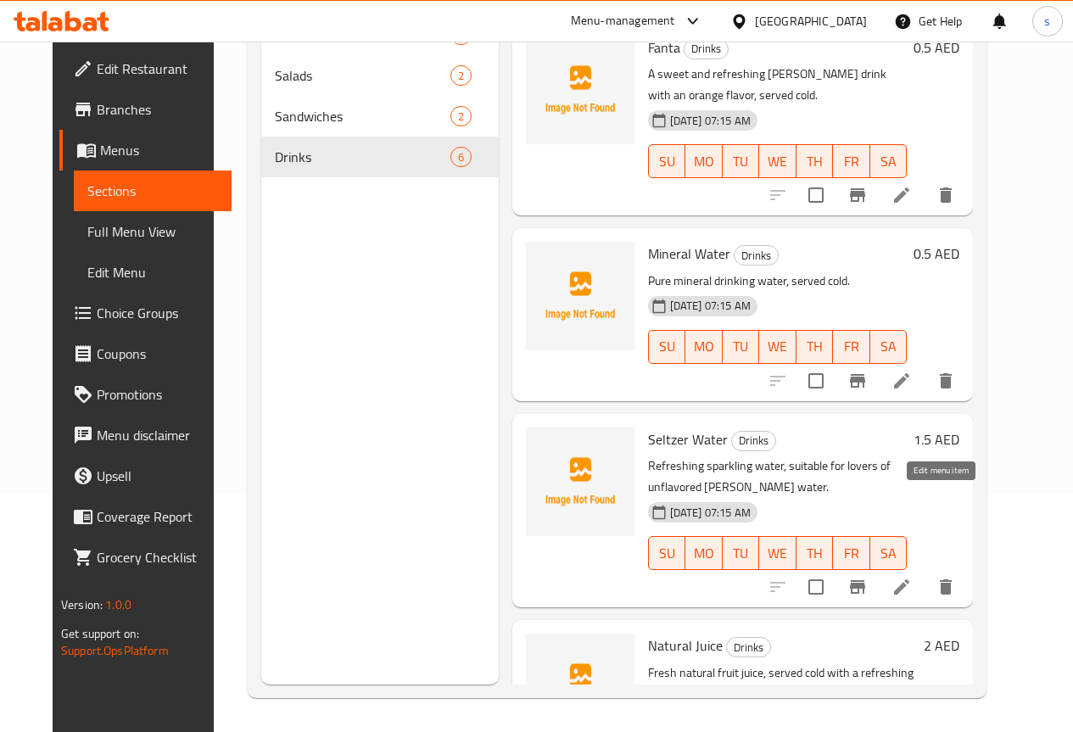
click at [910, 580] on icon at bounding box center [901, 587] width 15 height 15
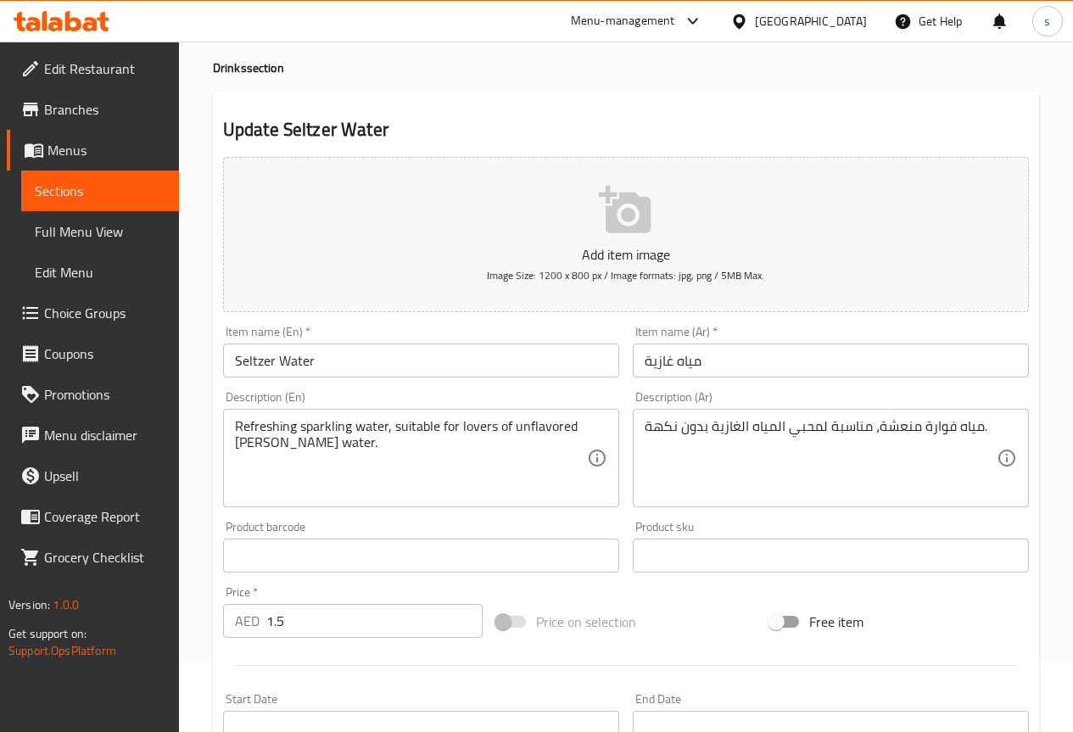
scroll to position [170, 0]
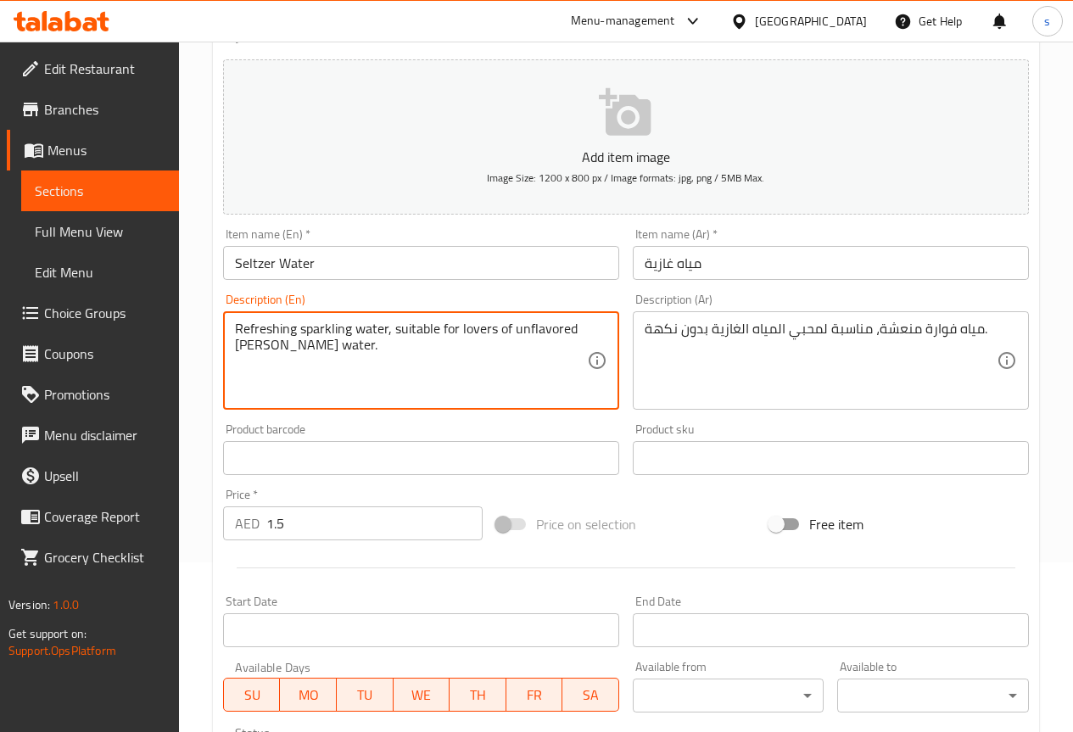
click at [300, 329] on textarea "Refreshing sparkling water, suitable for lovers of unflavored Seltzer water." at bounding box center [411, 361] width 352 height 81
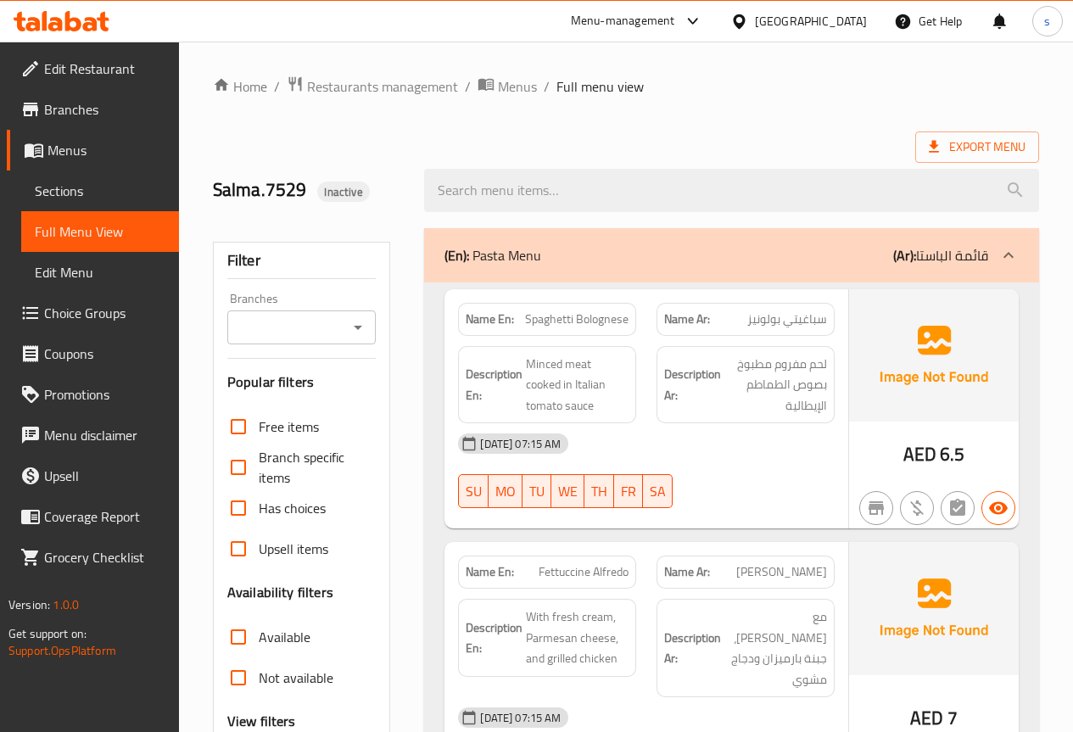
click at [869, 150] on div "Export Menu" at bounding box center [626, 147] width 827 height 31
click at [81, 182] on span "Sections" at bounding box center [100, 191] width 131 height 20
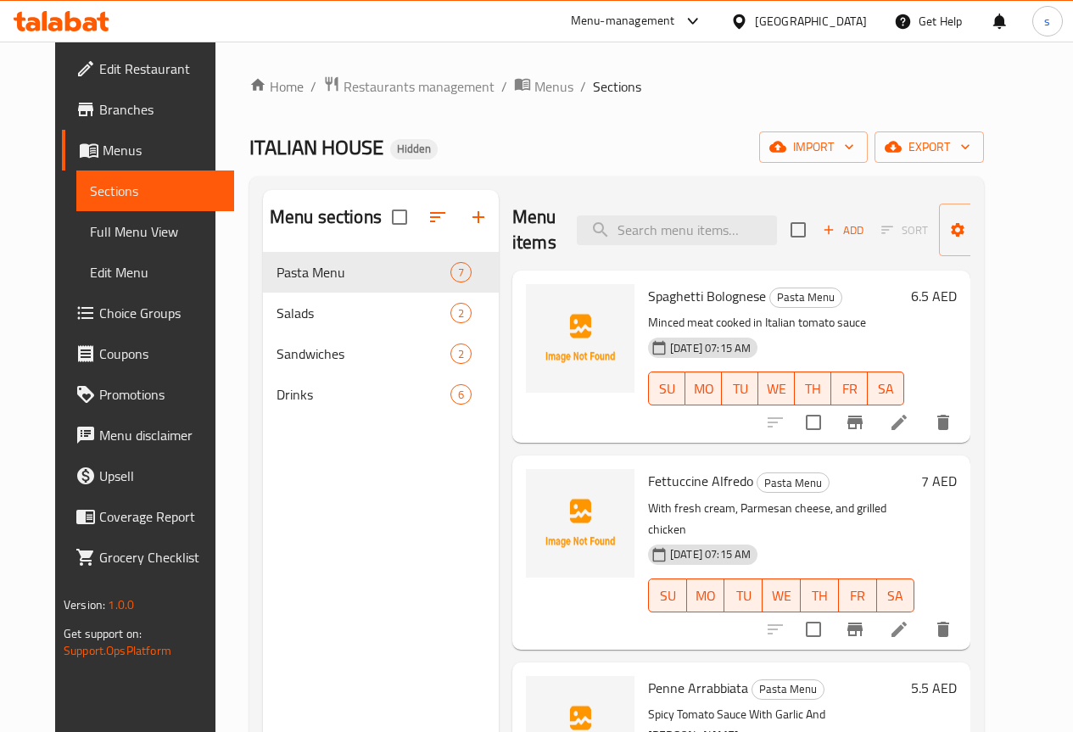
click at [759, 150] on div "ITALIAN HOUSE Hidden import export" at bounding box center [616, 147] width 735 height 31
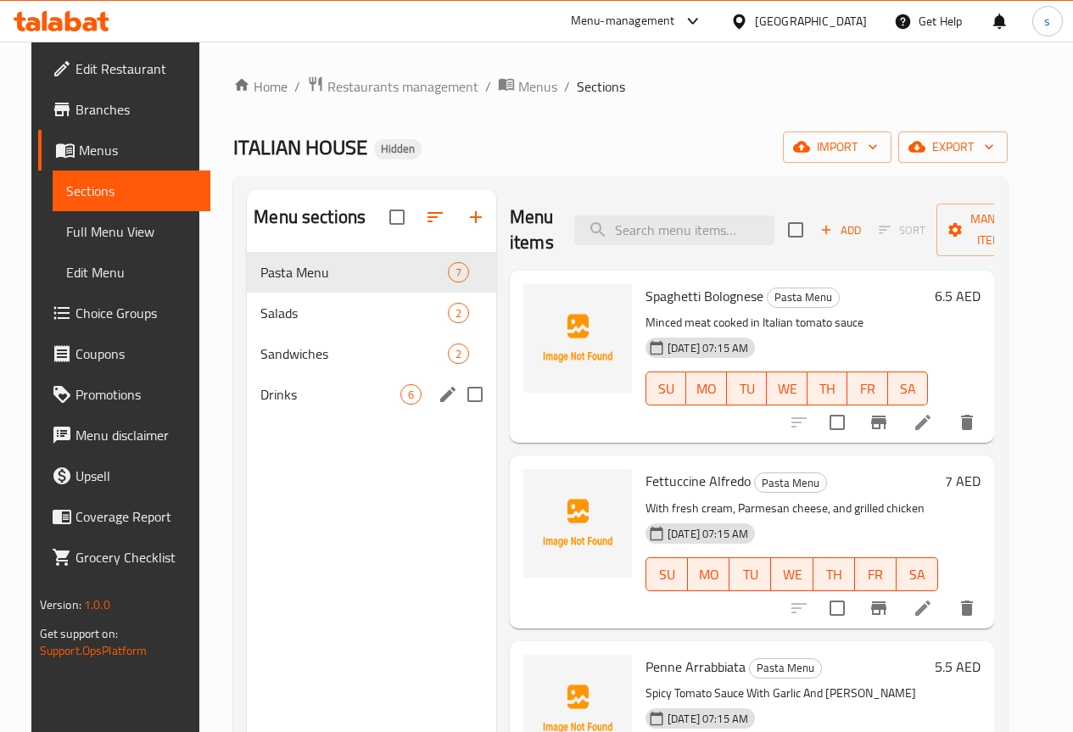
click at [438, 405] on icon "edit" at bounding box center [448, 394] width 20 height 20
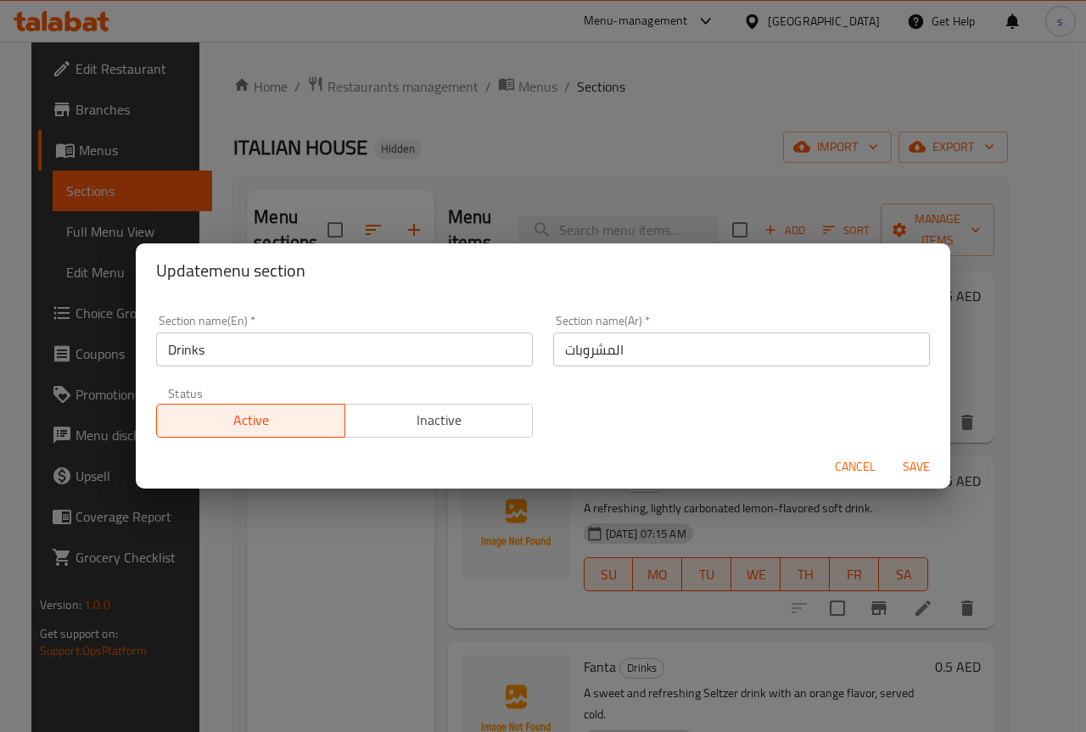
click at [546, 561] on div "Update menu section Section name(En)   * Drinks Section name(En) * Section name…" at bounding box center [543, 366] width 1086 height 732
drag, startPoint x: 310, startPoint y: 511, endPoint x: 333, endPoint y: 514, distance: 23.2
click at [312, 512] on div "Update menu section Section name(En)   * Drinks Section name(En) * Section name…" at bounding box center [543, 366] width 1086 height 732
click at [836, 467] on span "Cancel" at bounding box center [855, 467] width 41 height 21
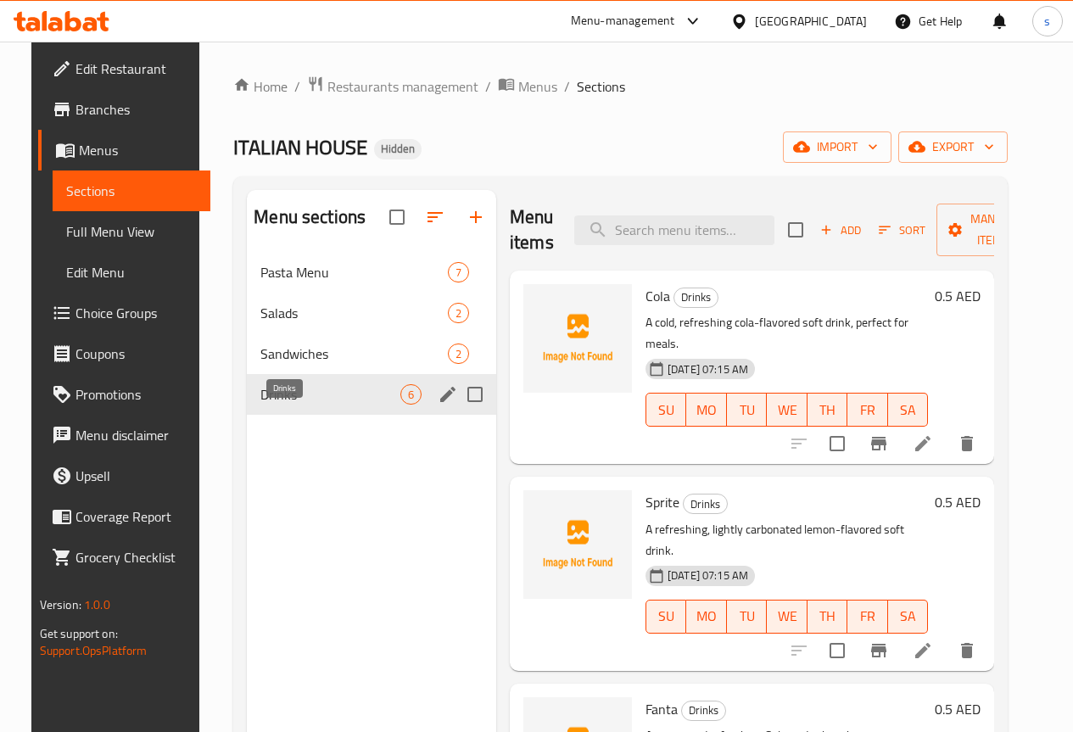
click at [291, 405] on span "Drinks" at bounding box center [331, 394] width 140 height 20
click at [298, 405] on span "Drinks" at bounding box center [331, 394] width 140 height 20
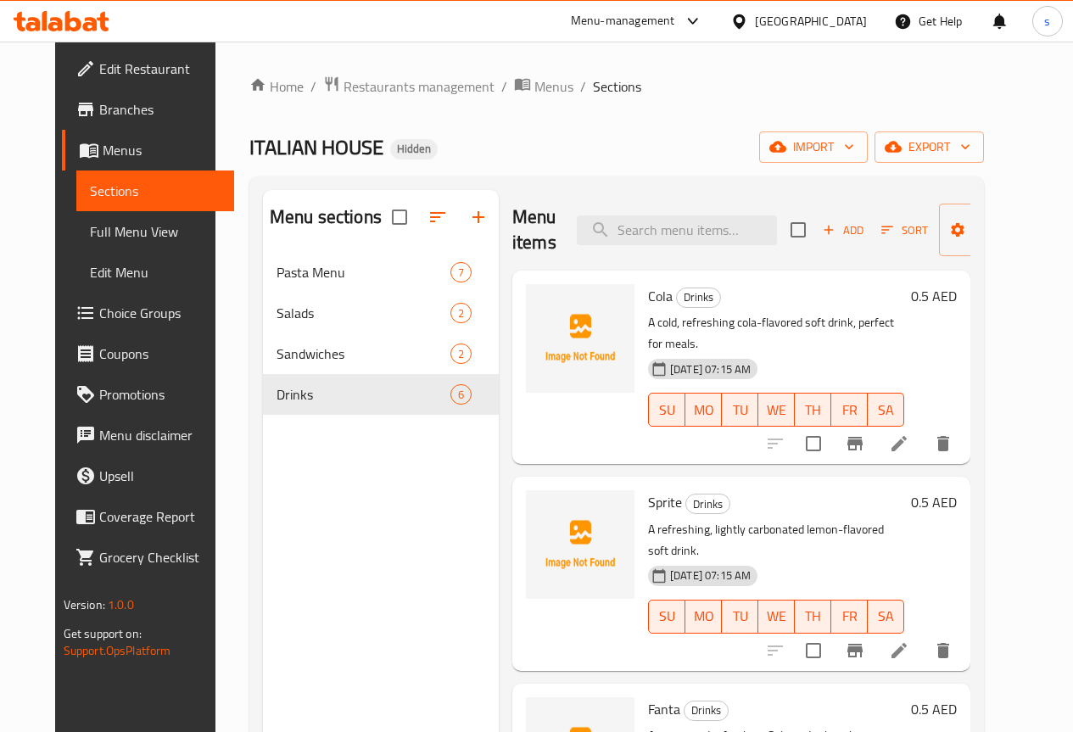
click at [653, 178] on div "Menu sections Pasta Menu 7 Salads 2 Sandwiches 2 Drinks 6 Menu items Add Sort M…" at bounding box center [616, 556] width 735 height 759
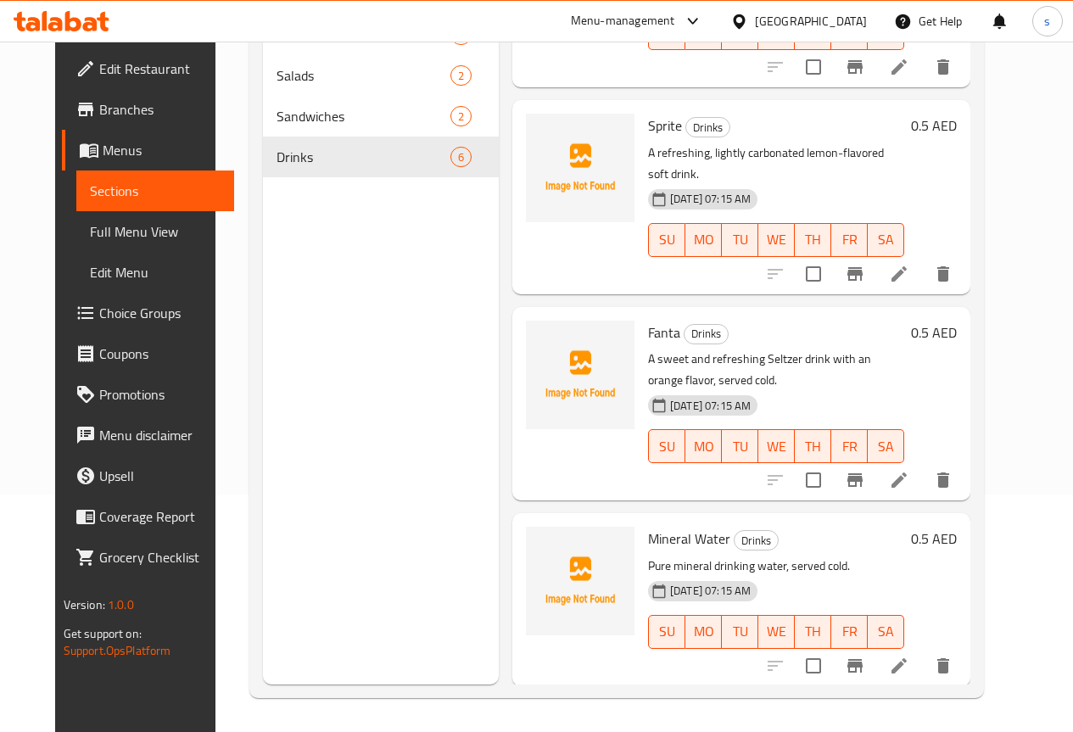
scroll to position [109, 0]
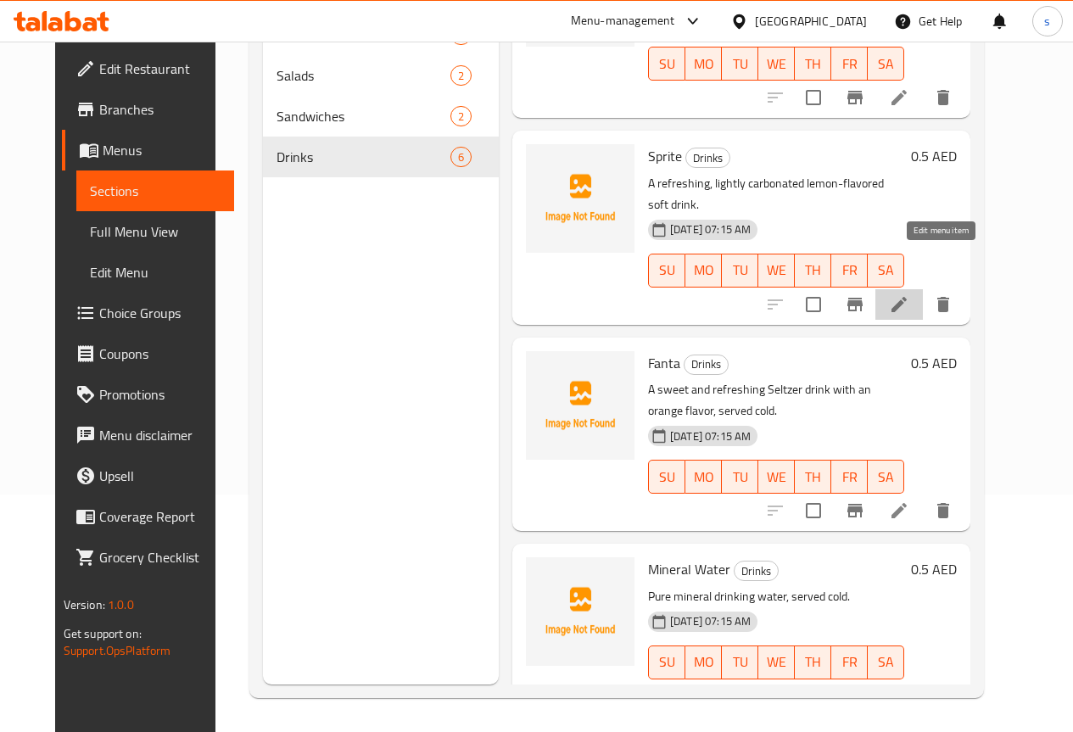
click at [910, 294] on icon at bounding box center [899, 304] width 20 height 20
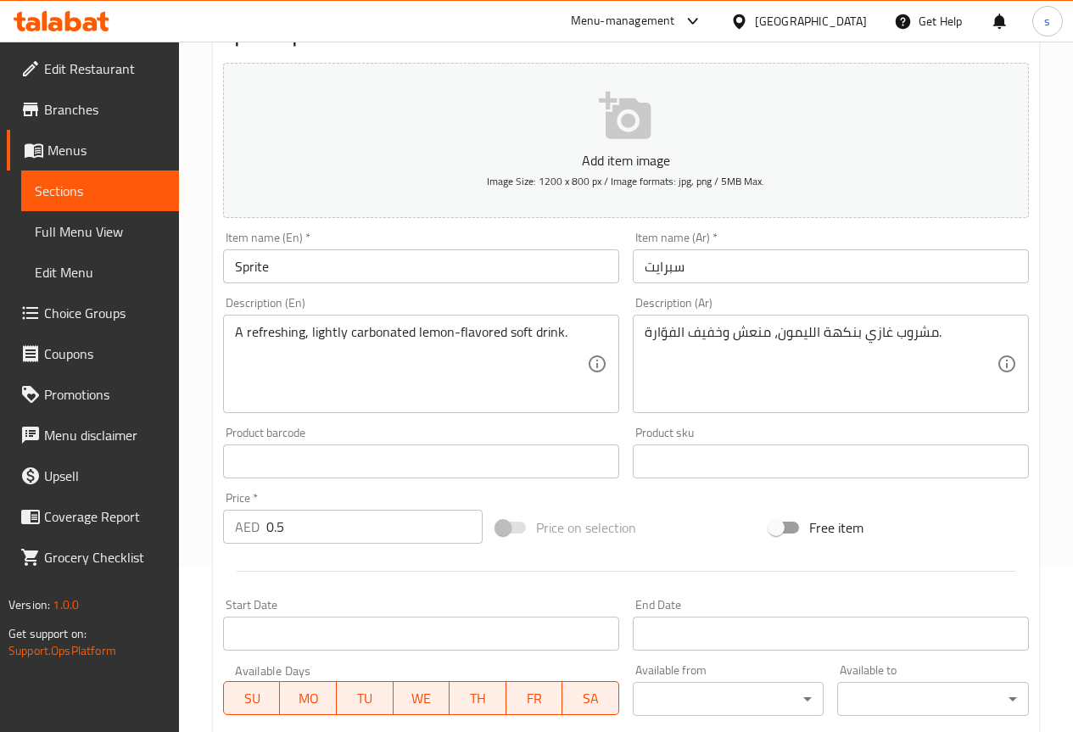
scroll to position [170, 0]
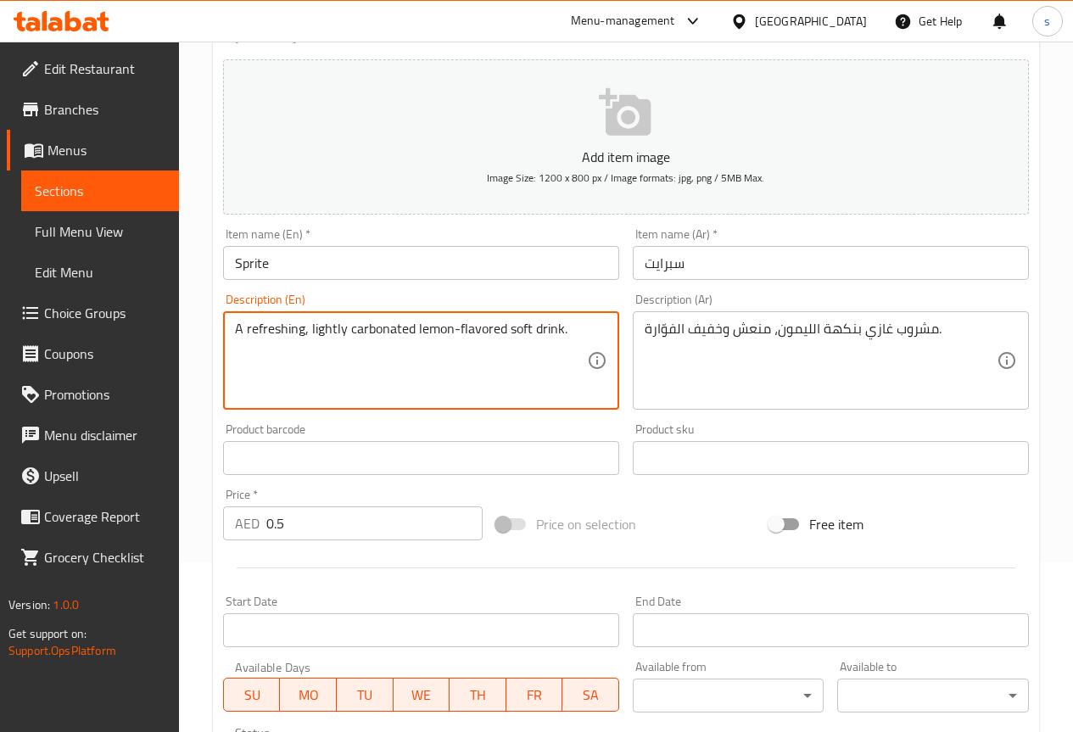
click at [373, 326] on textarea "A refreshing, lightly carbonated lemon-flavored soft drink." at bounding box center [411, 361] width 352 height 81
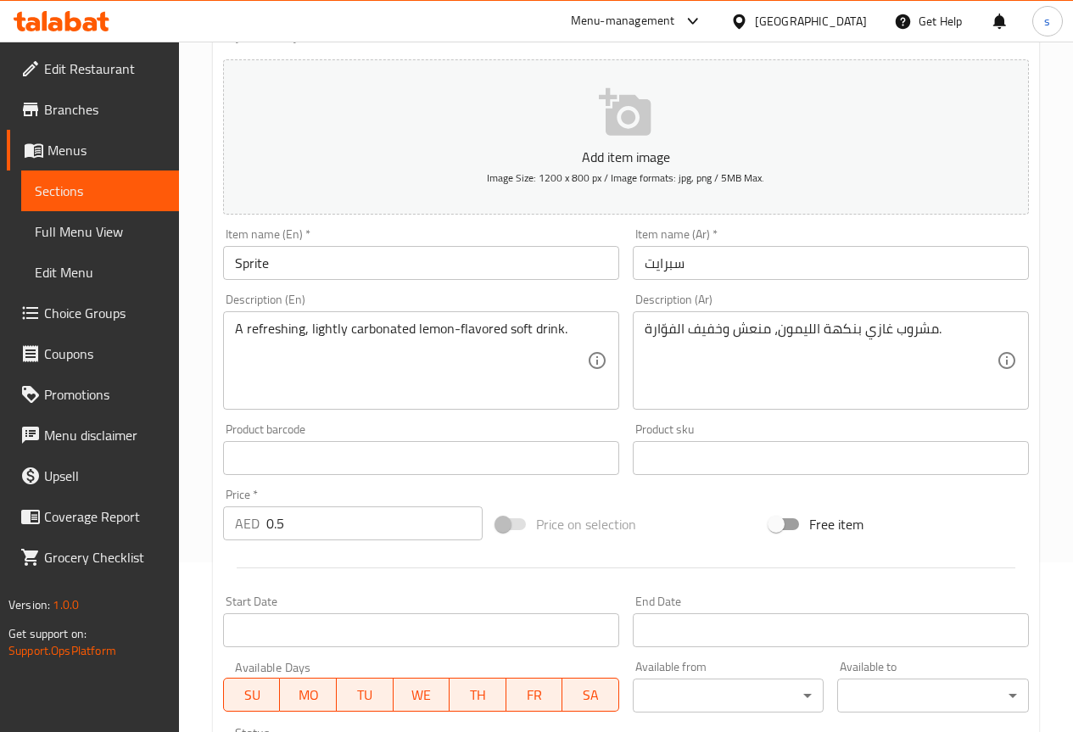
click at [377, 335] on textarea "A refreshing, lightly carbonated lemon-flavored soft drink." at bounding box center [411, 361] width 352 height 81
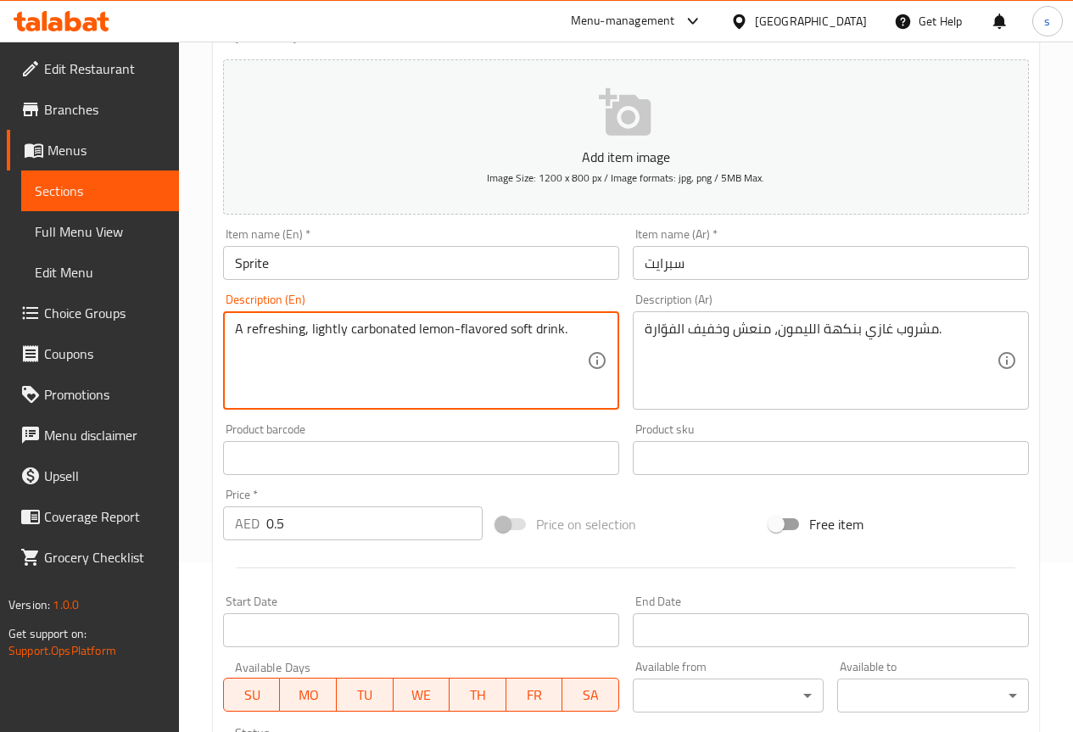
click at [377, 335] on textarea "A refreshing, lightly carbonated lemon-flavored soft drink." at bounding box center [411, 361] width 352 height 81
paste textarea "Seltzer"
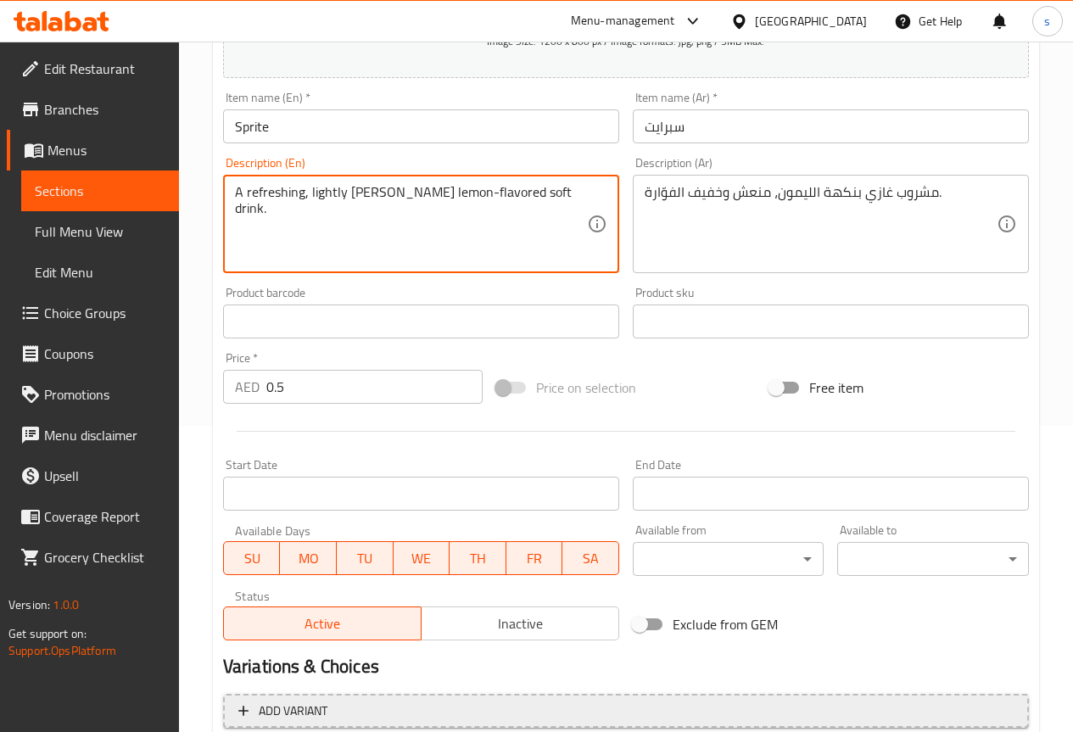
scroll to position [453, 0]
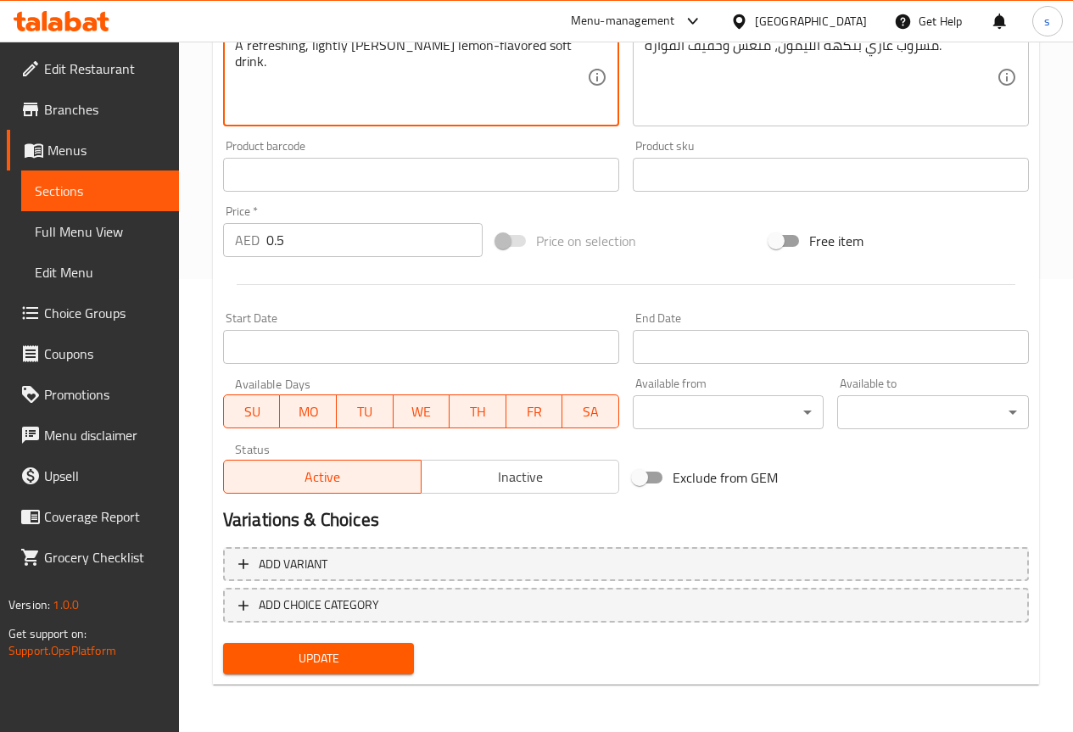
type textarea "A refreshing, lightly Seltzer lemon-flavored soft drink."
click at [354, 645] on button "Update" at bounding box center [319, 658] width 192 height 31
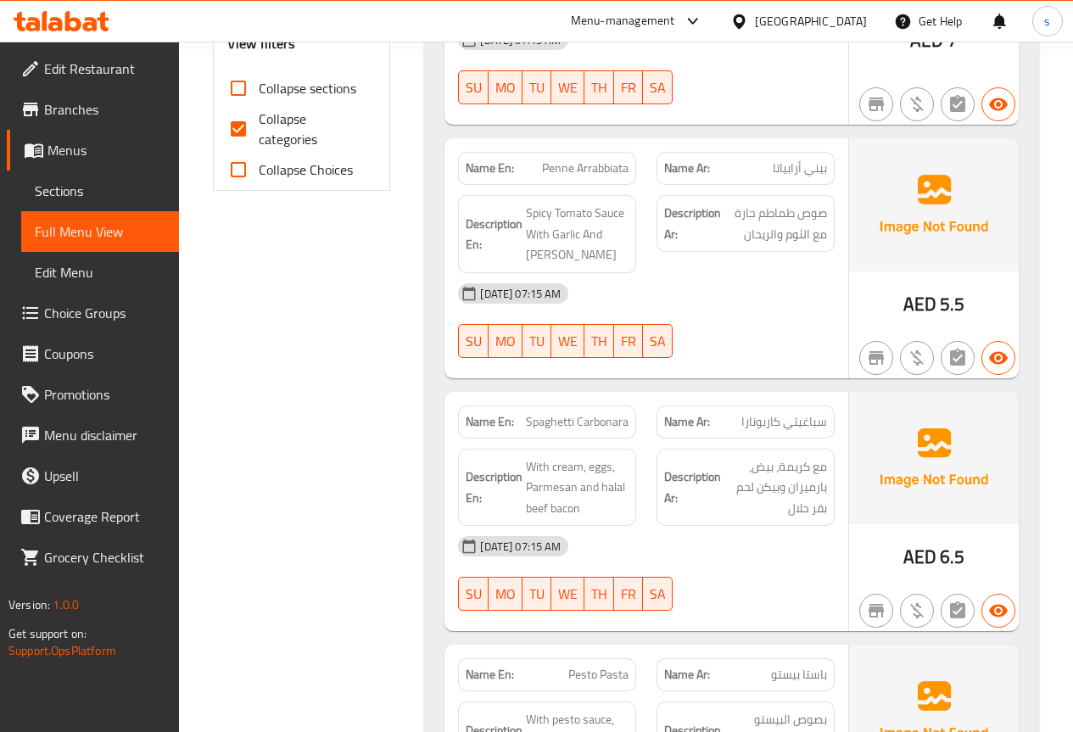
scroll to position [679, 0]
click at [266, 127] on span "Collapse categories" at bounding box center [311, 128] width 104 height 41
click at [259, 127] on input "Collapse categories" at bounding box center [238, 128] width 41 height 41
checkbox input "false"
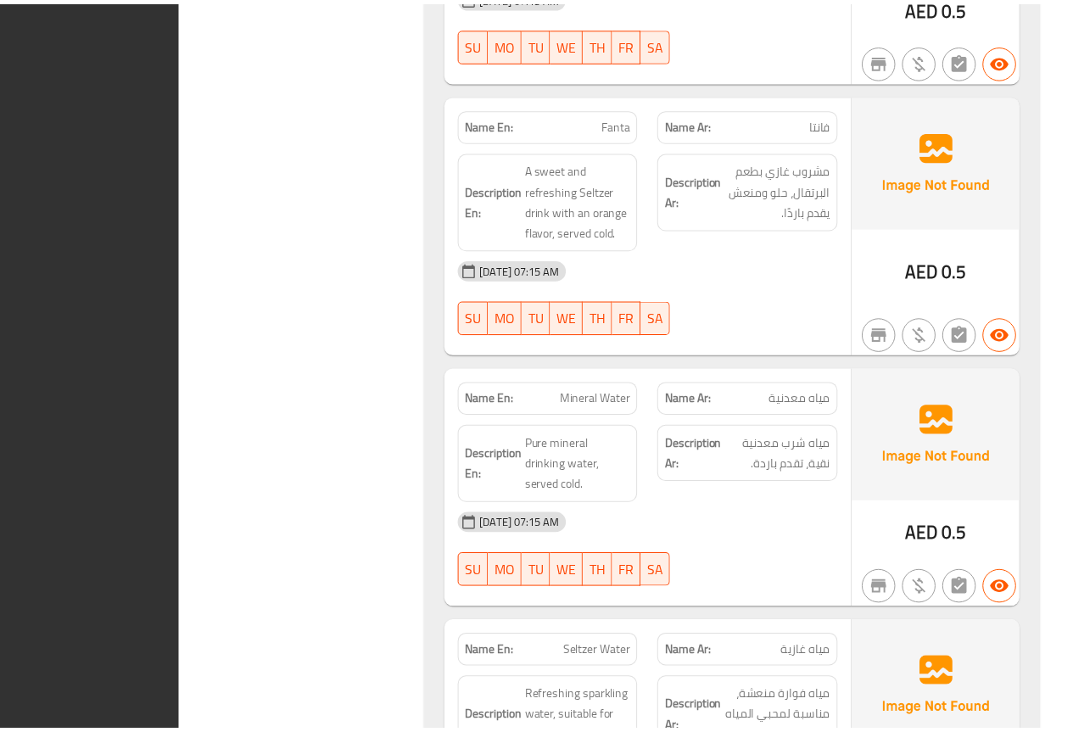
scroll to position [4363, 0]
